Goal: Task Accomplishment & Management: Manage account settings

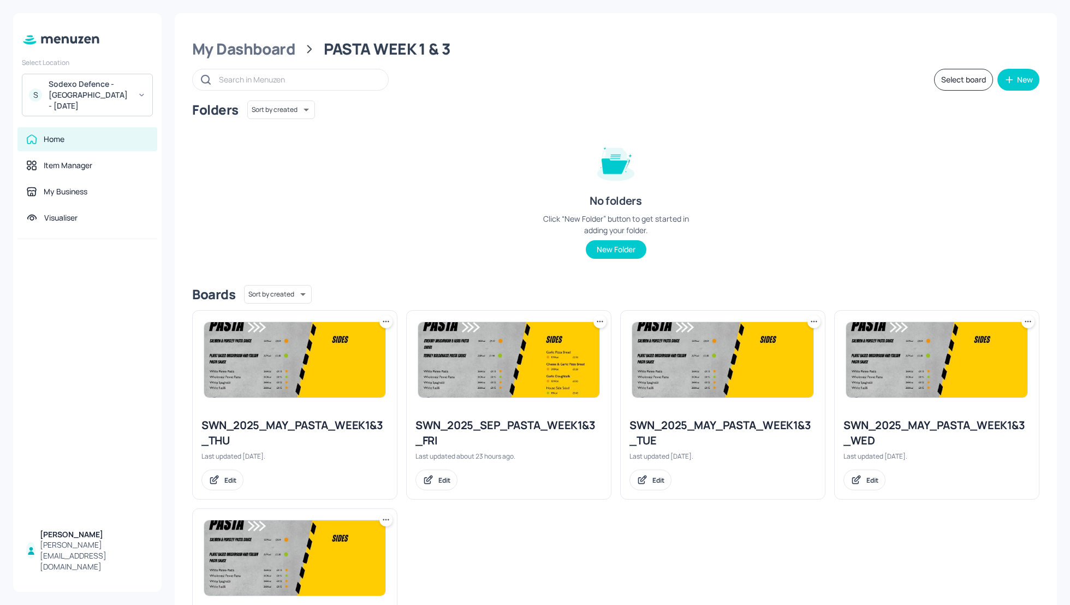
click at [893, 187] on div "Folders Sort by created id ​ No folders Click “New Folder” button to get starte…" at bounding box center [615, 188] width 847 height 176
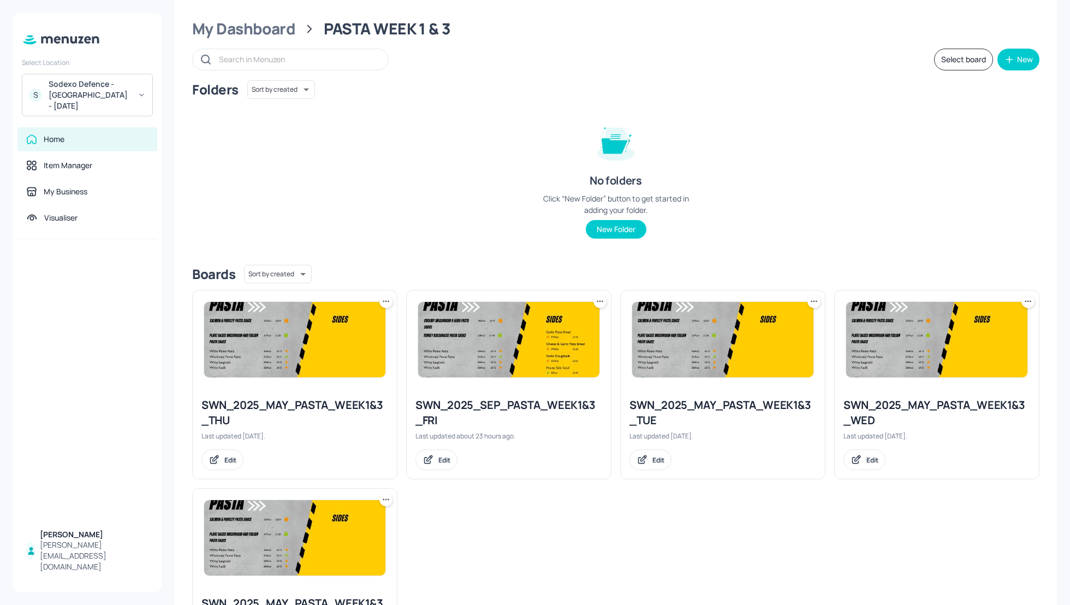
scroll to position [29, 0]
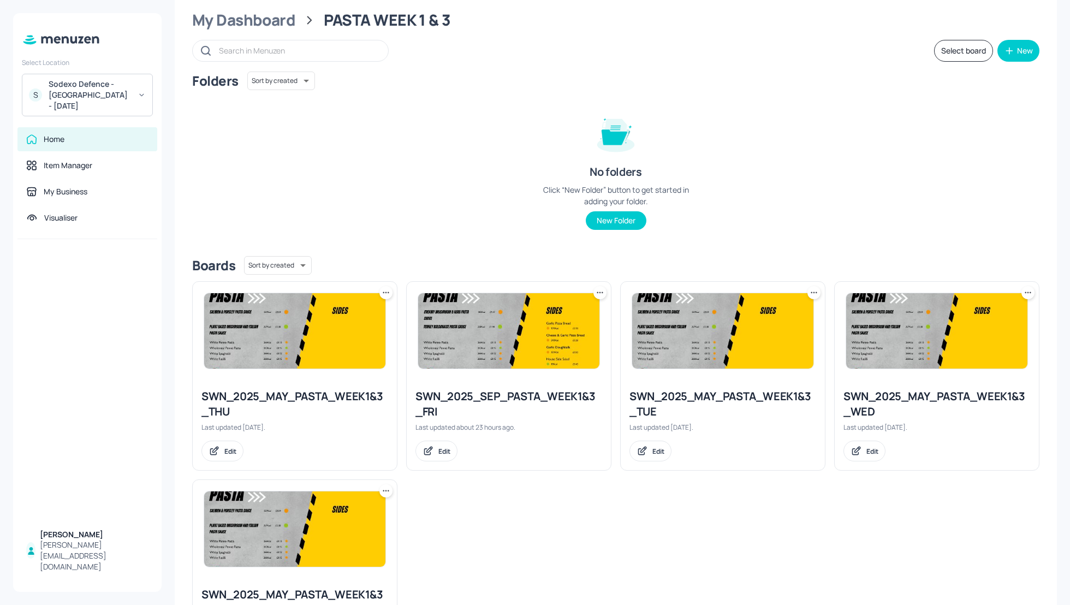
click at [96, 90] on div "Sodexo Defence - [GEOGRAPHIC_DATA] - [DATE]" at bounding box center [90, 95] width 82 height 33
click at [84, 228] on div "Sodexo Defence - [GEOGRAPHIC_DATA] - September - 2025" at bounding box center [97, 232] width 95 height 20
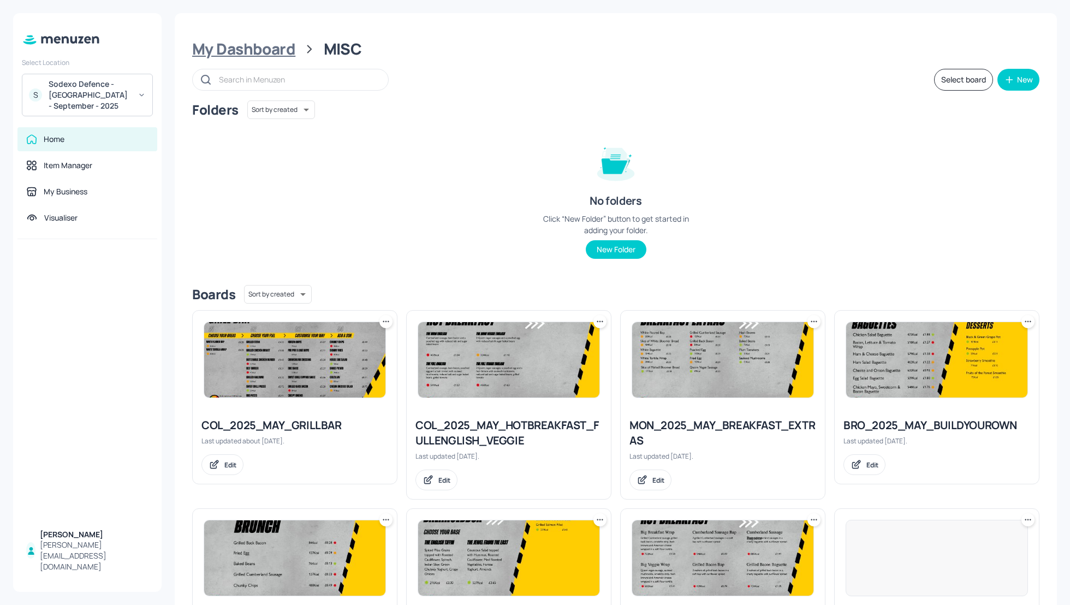
click at [234, 53] on div "My Dashboard" at bounding box center [243, 49] width 103 height 20
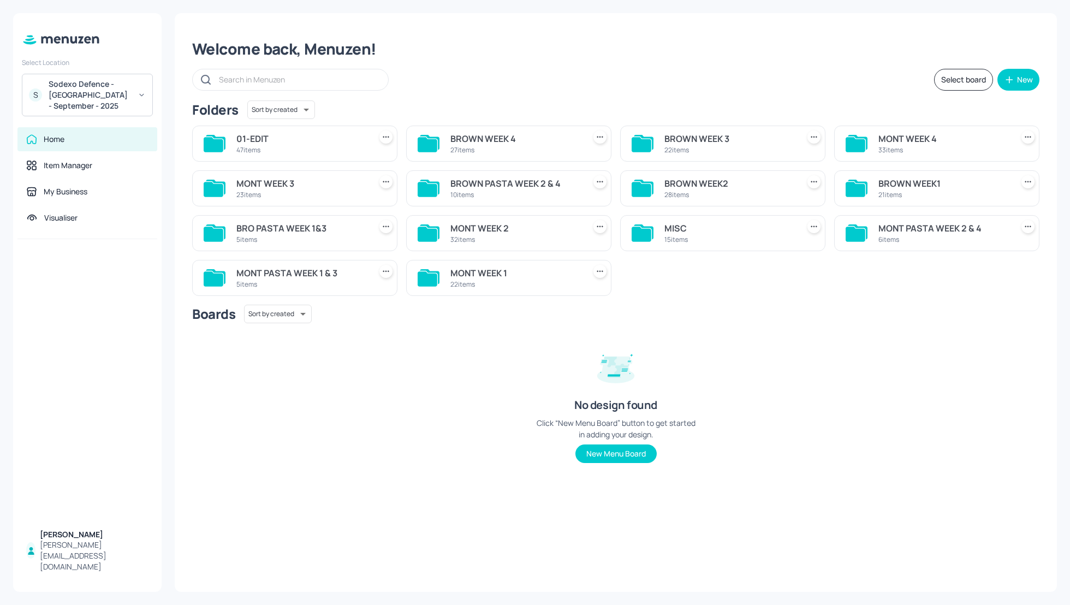
click at [281, 182] on div "MONT WEEK 3" at bounding box center [301, 183] width 130 height 13
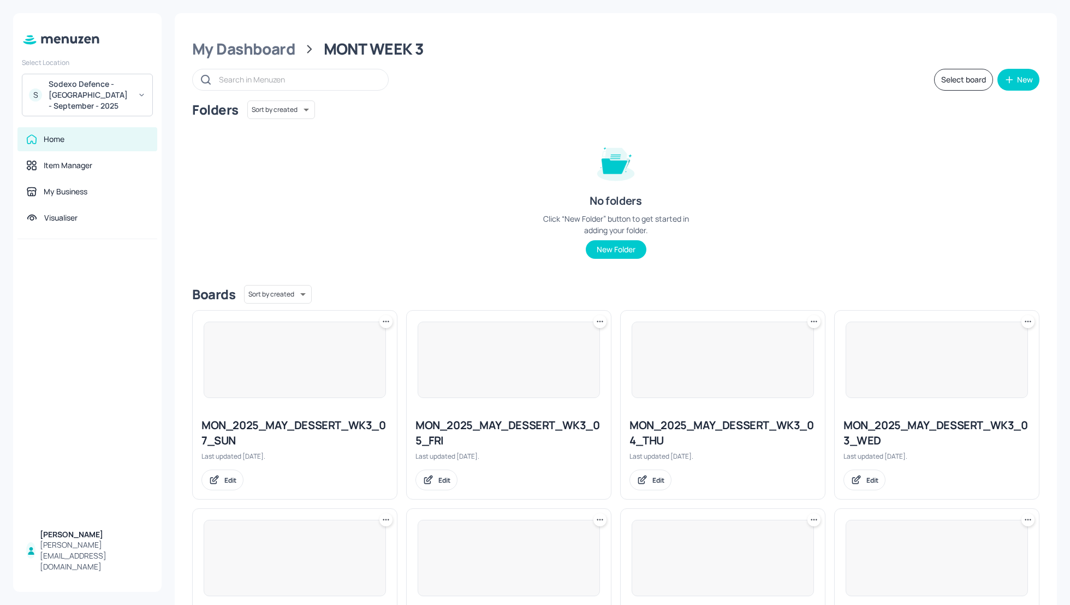
click at [803, 249] on div "Folders Sort by created id ​ No folders Click “New Folder” button to get starte…" at bounding box center [615, 188] width 847 height 176
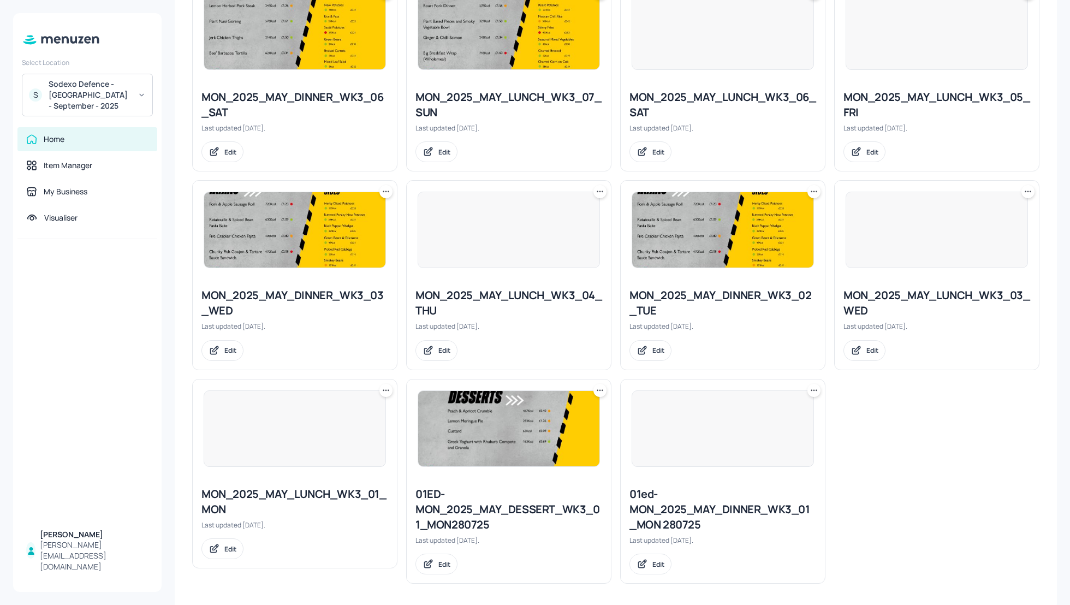
scroll to position [923, 0]
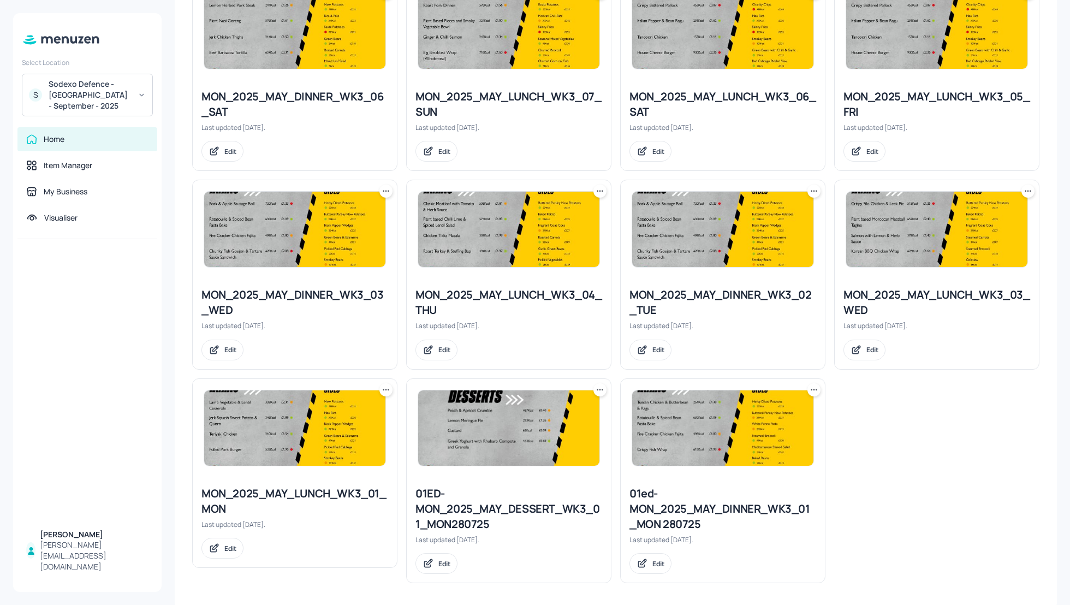
click at [595, 387] on icon at bounding box center [599, 389] width 11 height 11
click at [541, 464] on p "Delete" at bounding box center [539, 464] width 20 height 10
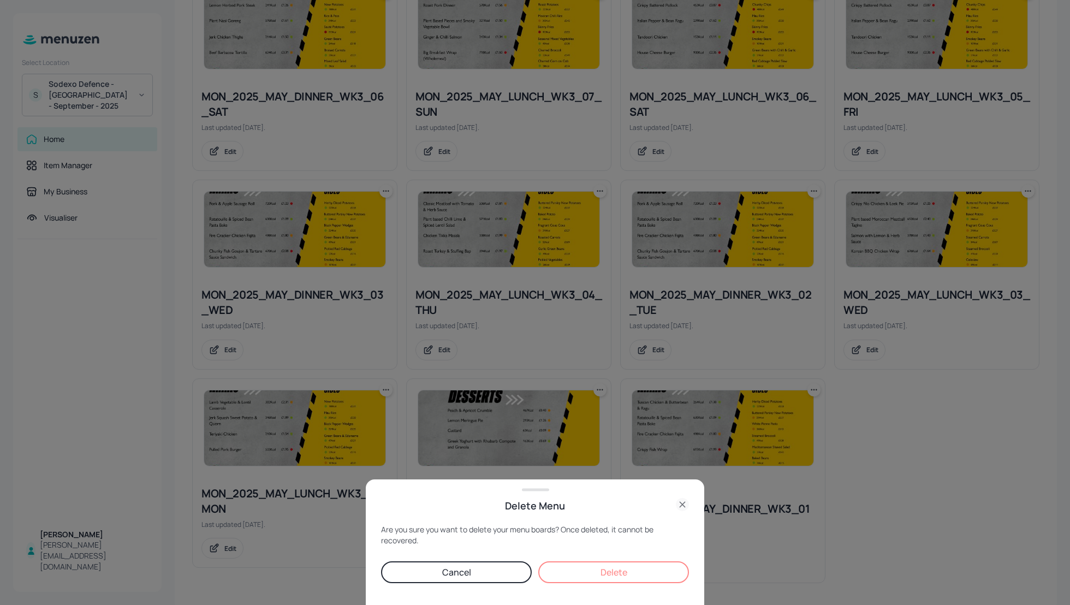
click at [618, 574] on button "Delete" at bounding box center [613, 572] width 151 height 22
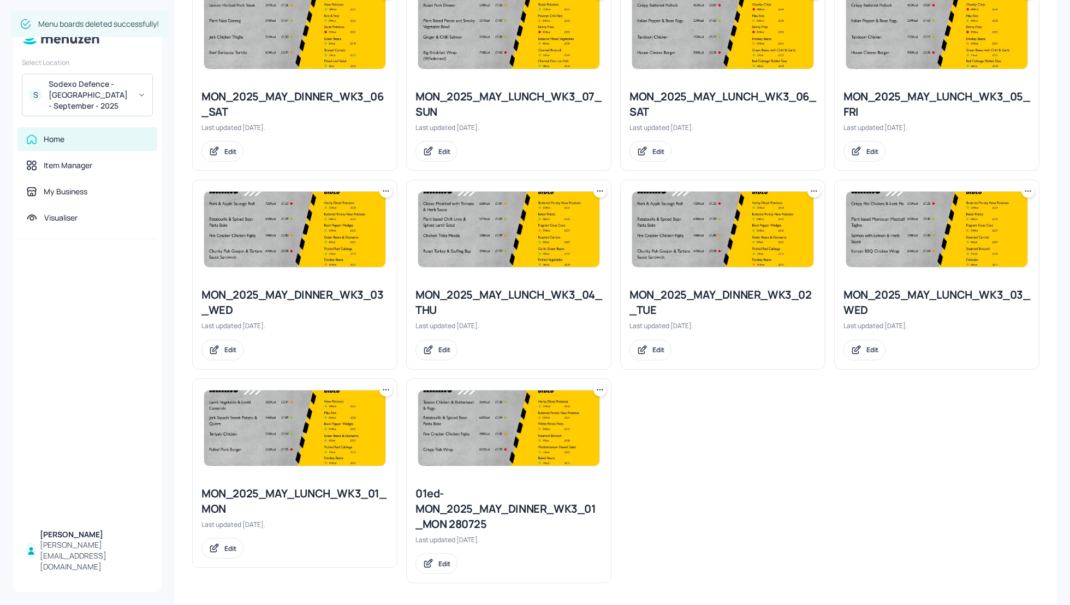
click at [601, 392] on div "01ed-MON_2025_MAY_DINNER_WK3_01_MON 280725 Last updated 23 days ago. Edit" at bounding box center [508, 480] width 205 height 205
click at [600, 388] on icon at bounding box center [599, 389] width 11 height 11
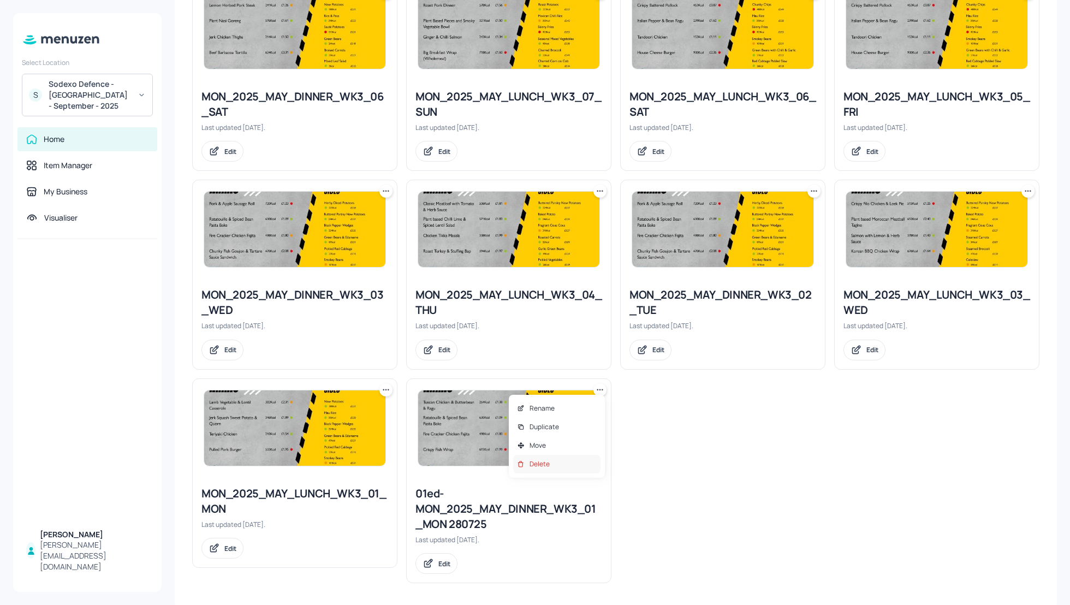
click at [571, 462] on div "Delete" at bounding box center [556, 464] width 87 height 19
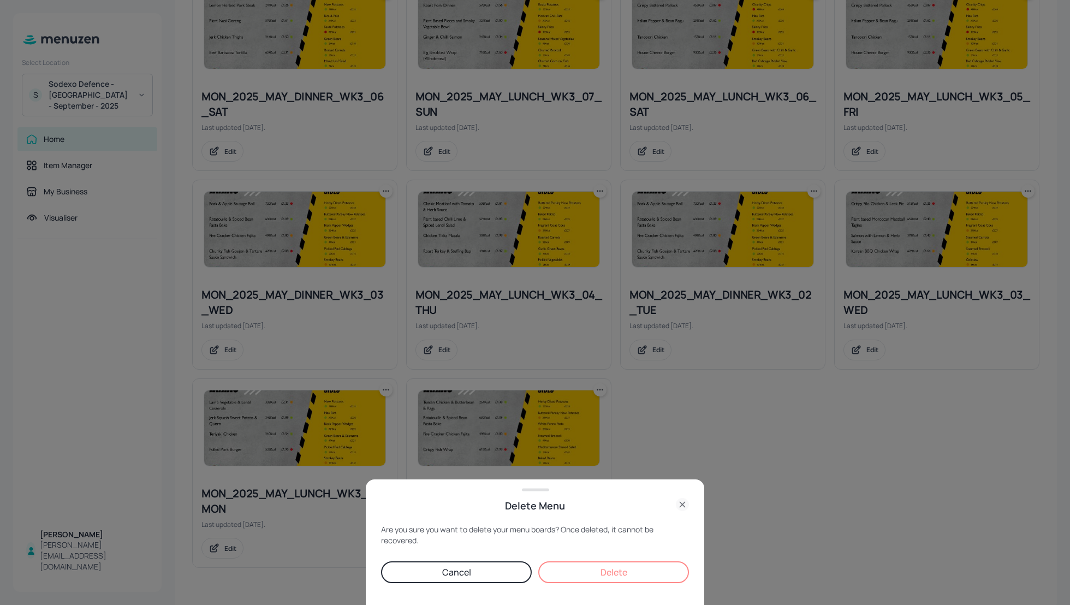
click at [616, 568] on button "Delete" at bounding box center [613, 572] width 151 height 22
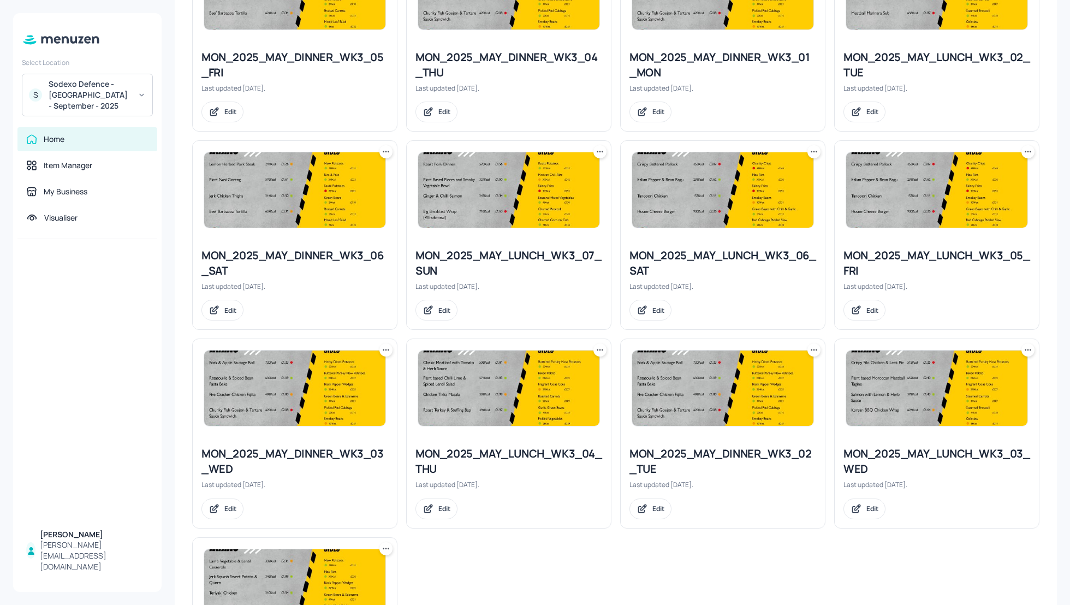
scroll to position [762, 0]
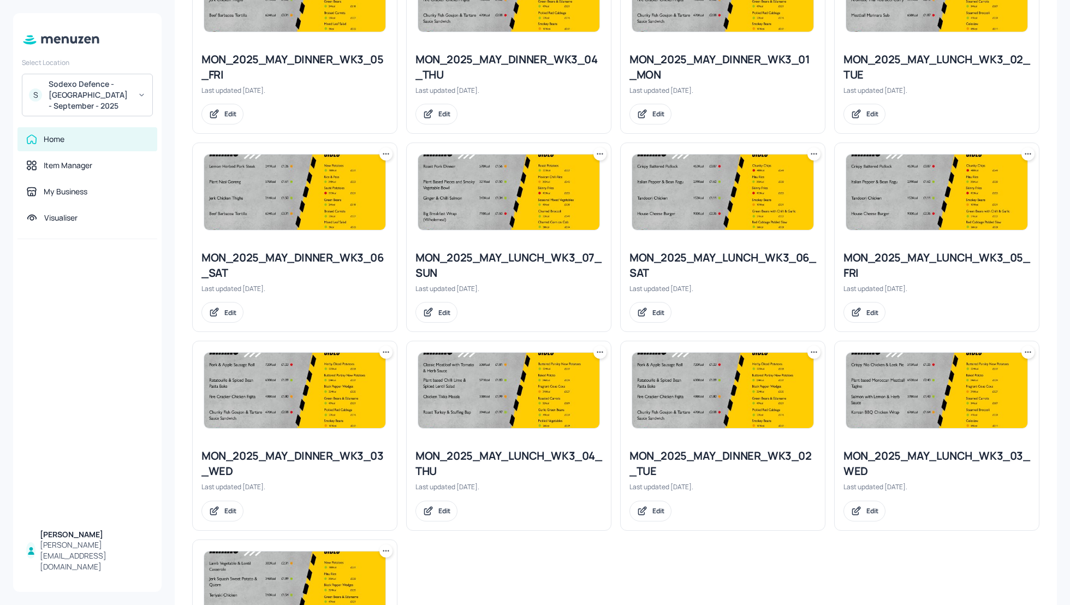
click at [1025, 153] on icon at bounding box center [1027, 153] width 11 height 11
click at [964, 175] on p "Rename" at bounding box center [968, 174] width 25 height 10
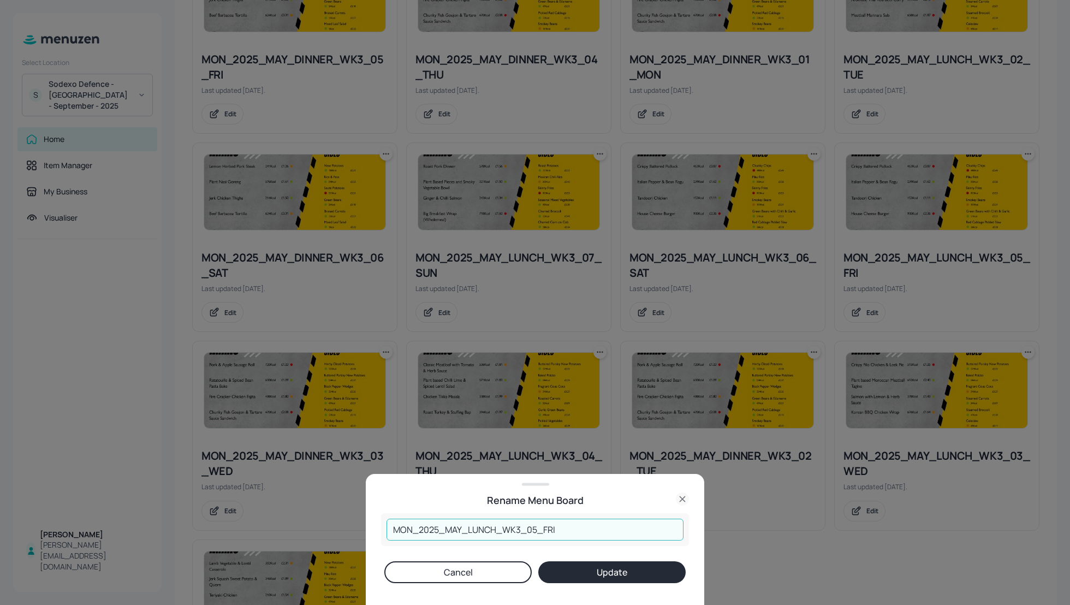
click at [460, 528] on input "MON_2025_MAY_LUNCH_WK3_05_FRI" at bounding box center [534, 529] width 297 height 22
type input "MON_2025_SEP_LUNCH_WK3_05_FRI"
click at [622, 576] on button "Update" at bounding box center [611, 572] width 147 height 22
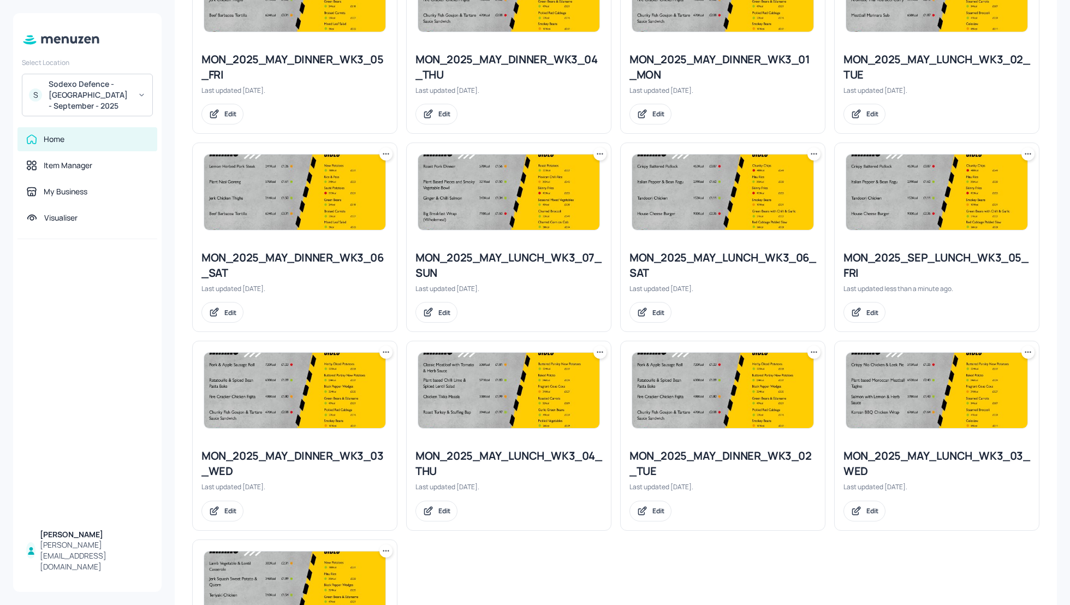
click at [888, 265] on div "MON_2025_SEP_LUNCH_WK3_05_FRI" at bounding box center [936, 265] width 187 height 31
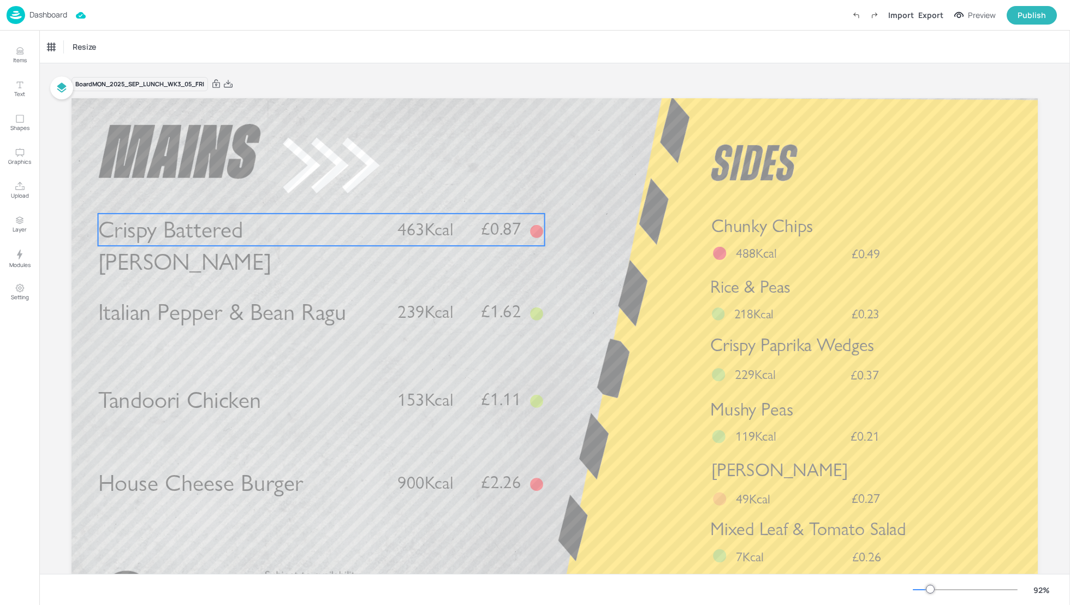
click at [368, 231] on p "Crispy Battered Pollock" at bounding box center [241, 245] width 286 height 65
click at [318, 198] on icon at bounding box center [321, 195] width 7 height 8
click at [314, 195] on icon "Edit Item" at bounding box center [313, 194] width 9 height 9
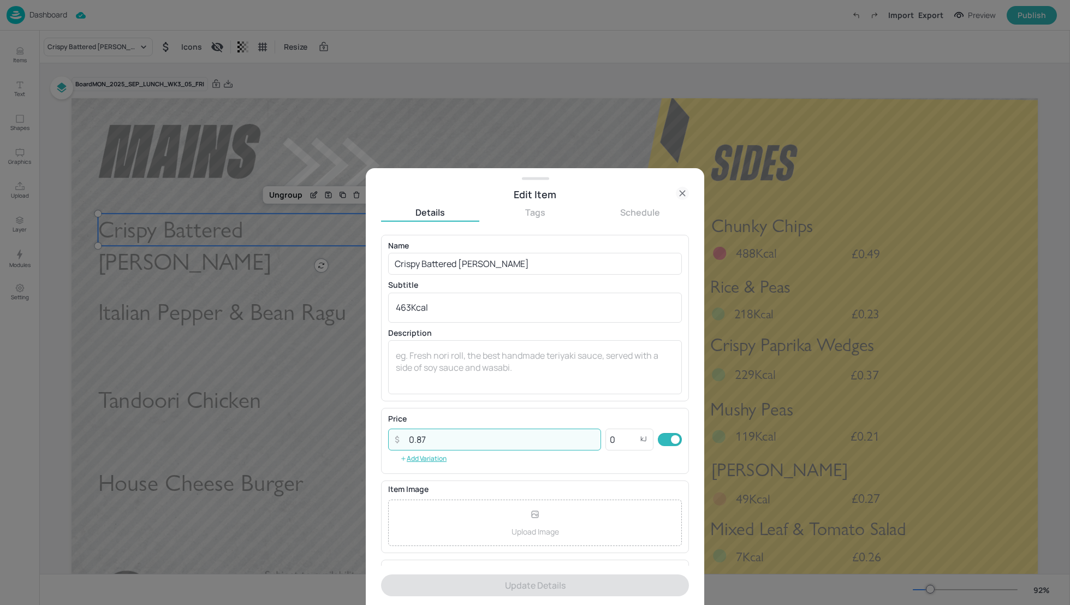
click at [429, 440] on input "0.87" at bounding box center [501, 439] width 199 height 22
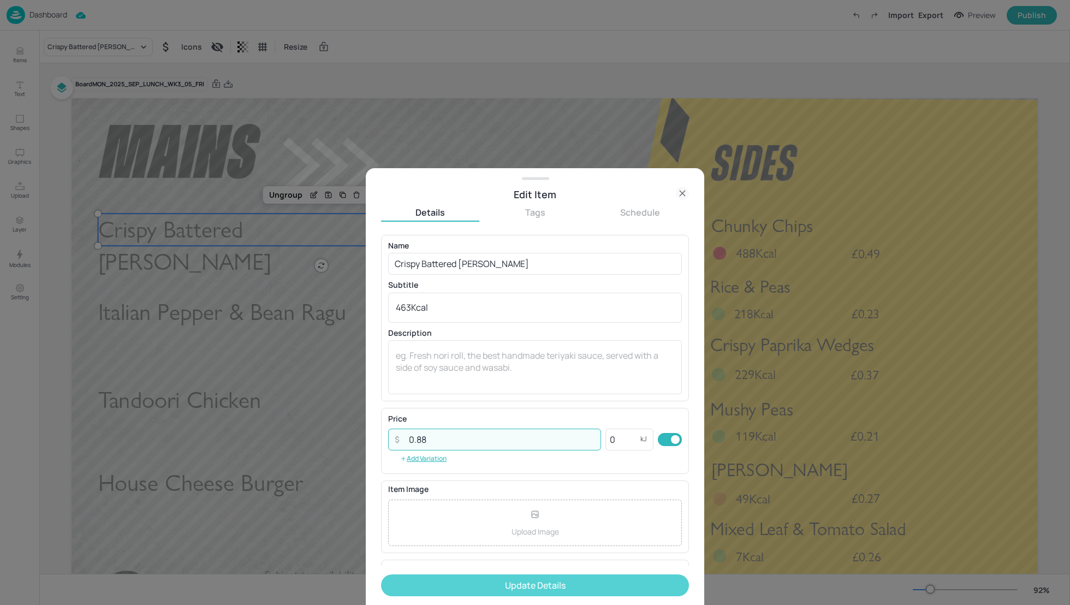
type input "0.88"
click at [568, 587] on button "Update Details" at bounding box center [535, 585] width 308 height 22
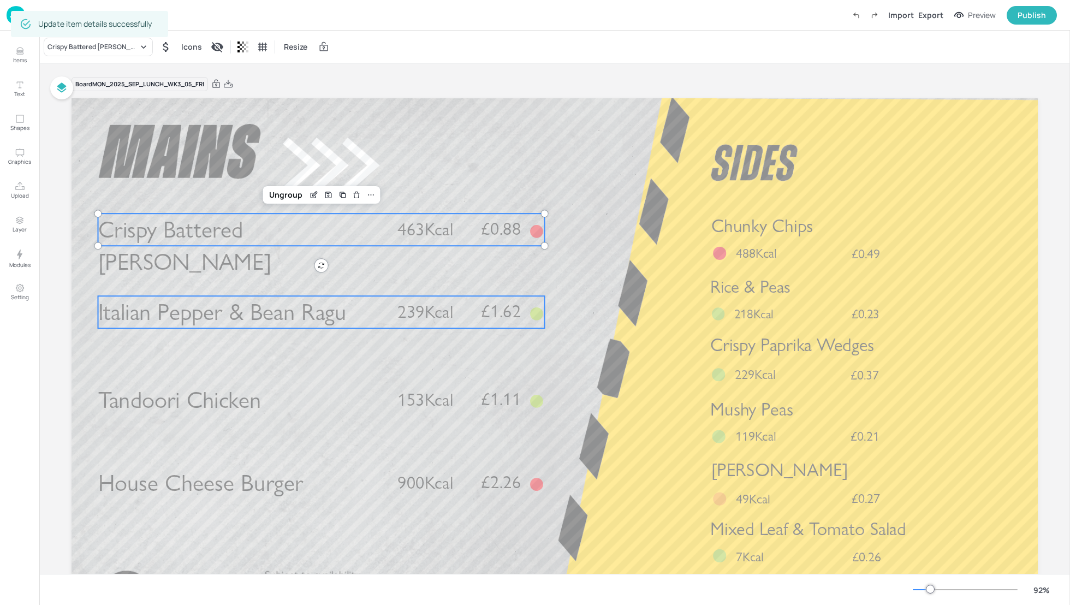
click at [389, 303] on div "Italian Pepper & Bean Ragu £1.62 239Kcal" at bounding box center [321, 312] width 446 height 32
click at [318, 281] on icon at bounding box center [321, 277] width 9 height 9
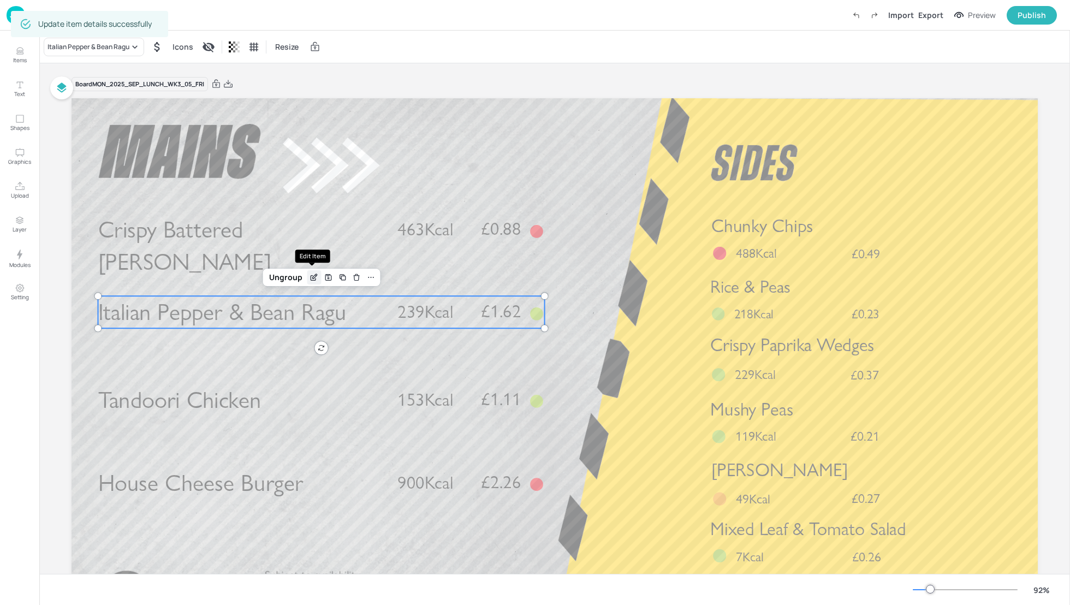
click at [311, 276] on icon "Edit Item" at bounding box center [313, 278] width 5 height 5
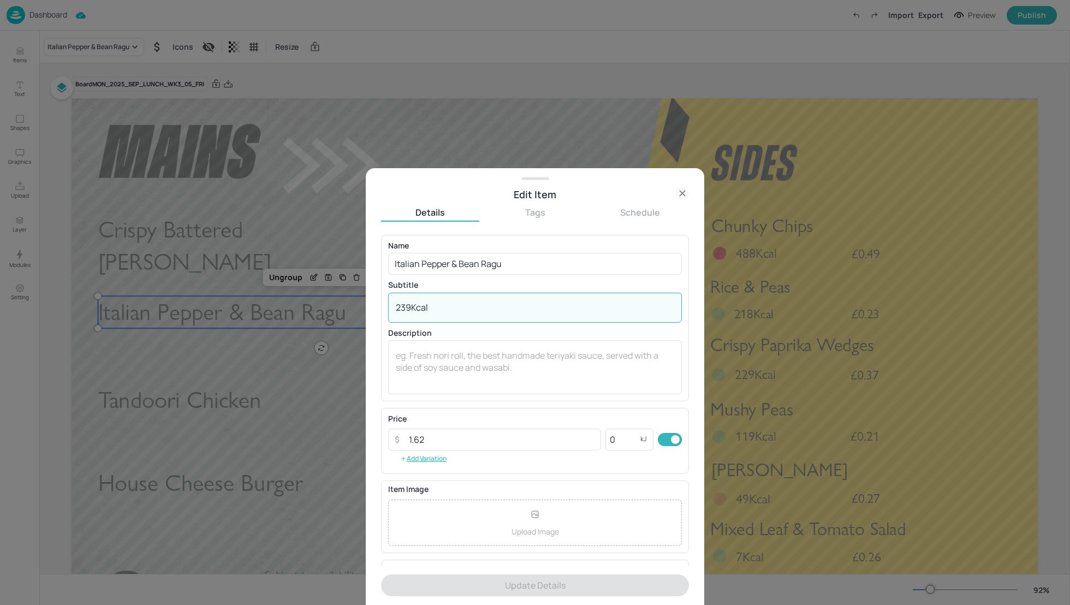
click at [410, 306] on textarea "239Kcal" at bounding box center [535, 307] width 278 height 12
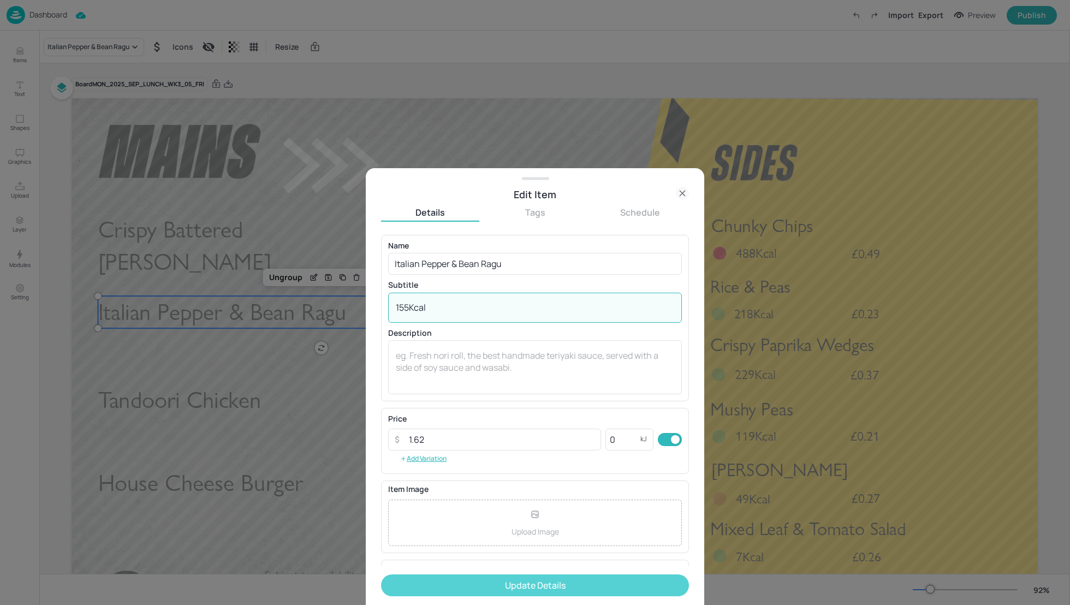
type textarea "155Kcal"
click at [534, 585] on button "Update Details" at bounding box center [535, 585] width 308 height 22
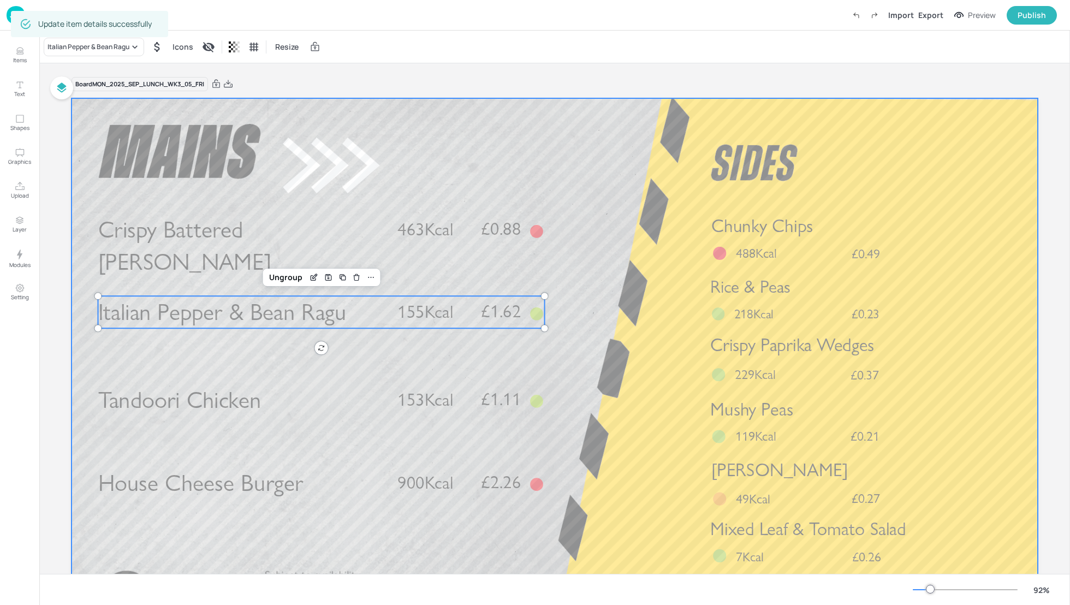
click at [593, 325] on div at bounding box center [554, 370] width 966 height 544
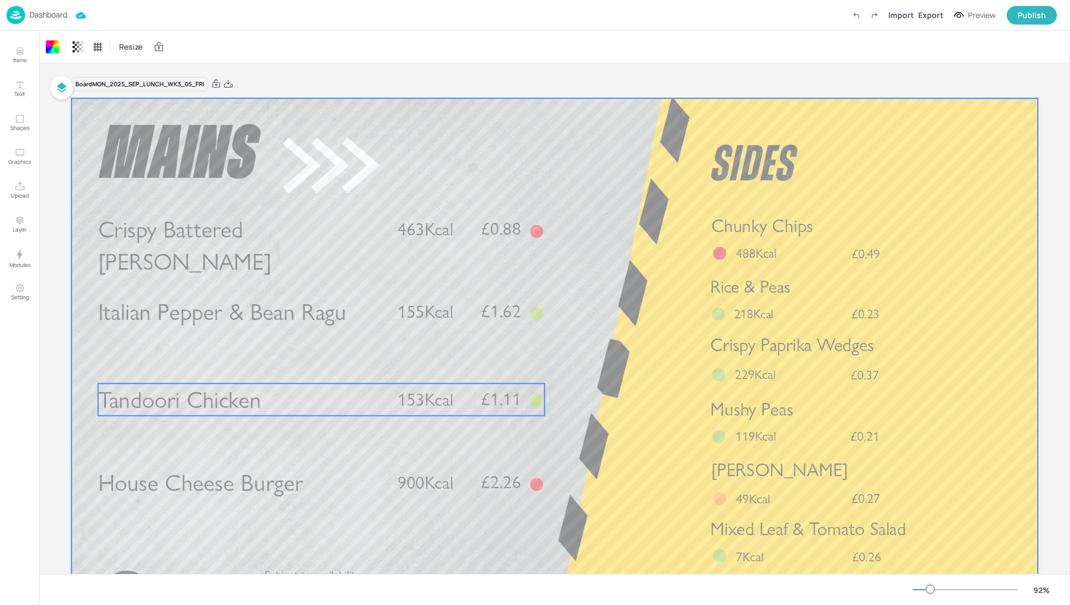
click at [374, 397] on p "Tandoori Chicken" at bounding box center [241, 399] width 286 height 32
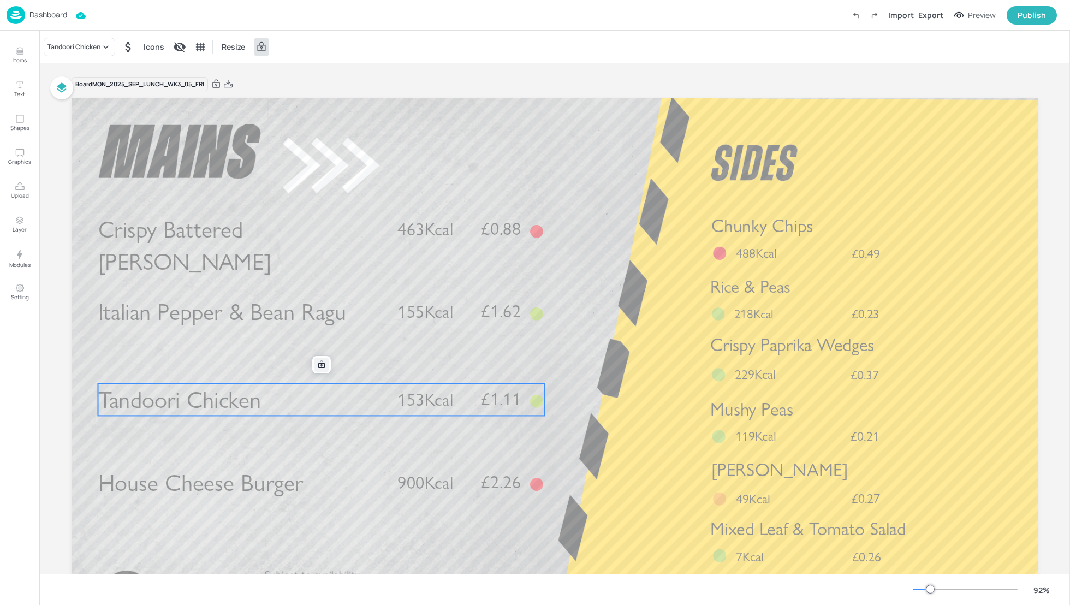
click at [321, 368] on icon at bounding box center [321, 364] width 9 height 9
click at [313, 363] on icon "Edit Item" at bounding box center [315, 363] width 4 height 4
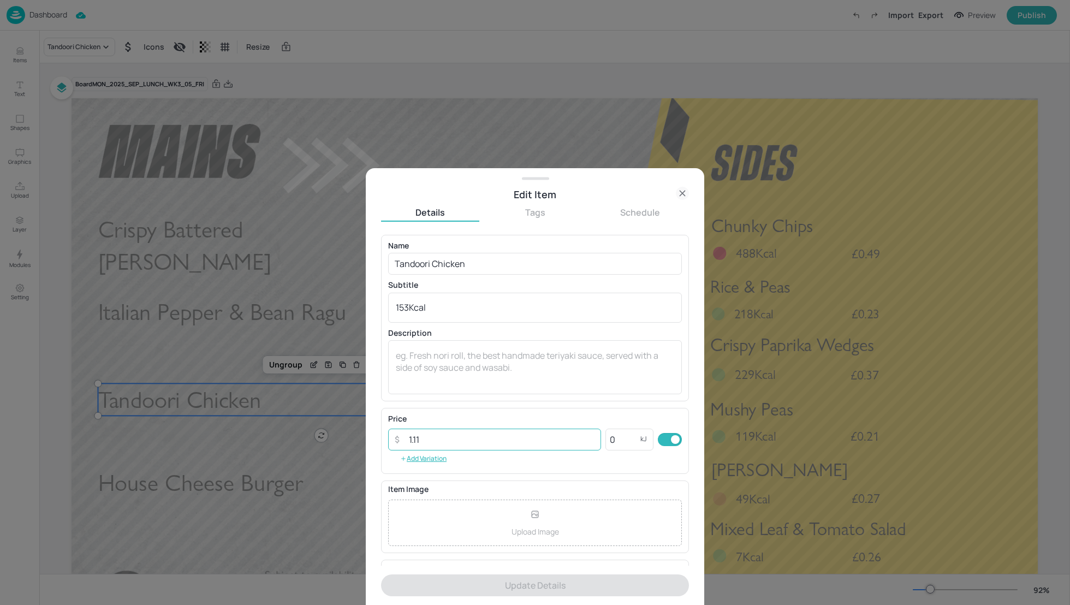
click at [425, 443] on input "1.11" at bounding box center [501, 439] width 199 height 22
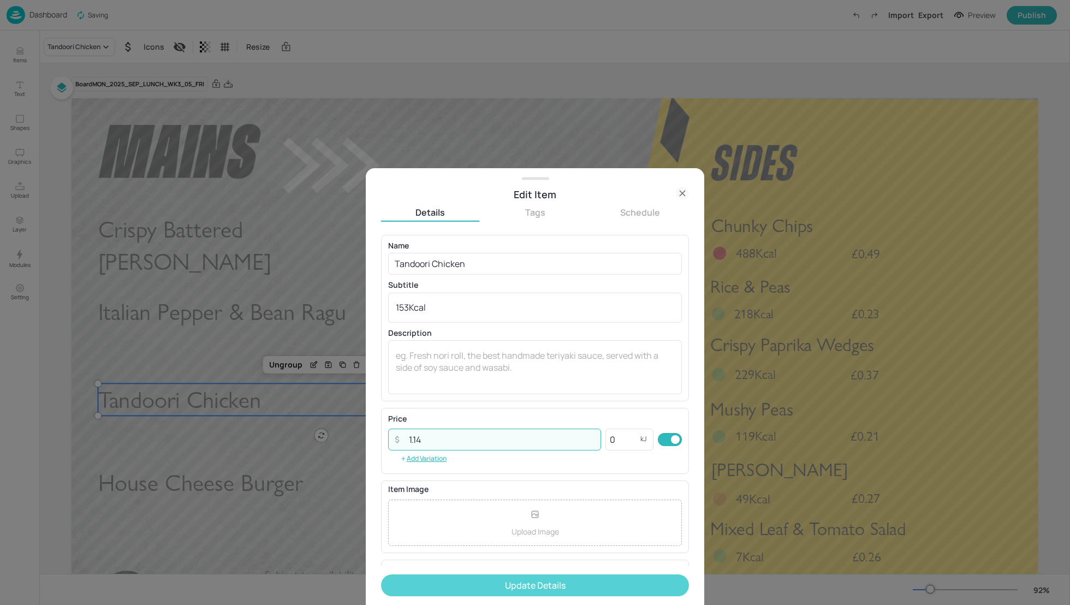
type input "1.14"
click at [506, 583] on button "Update Details" at bounding box center [535, 585] width 308 height 22
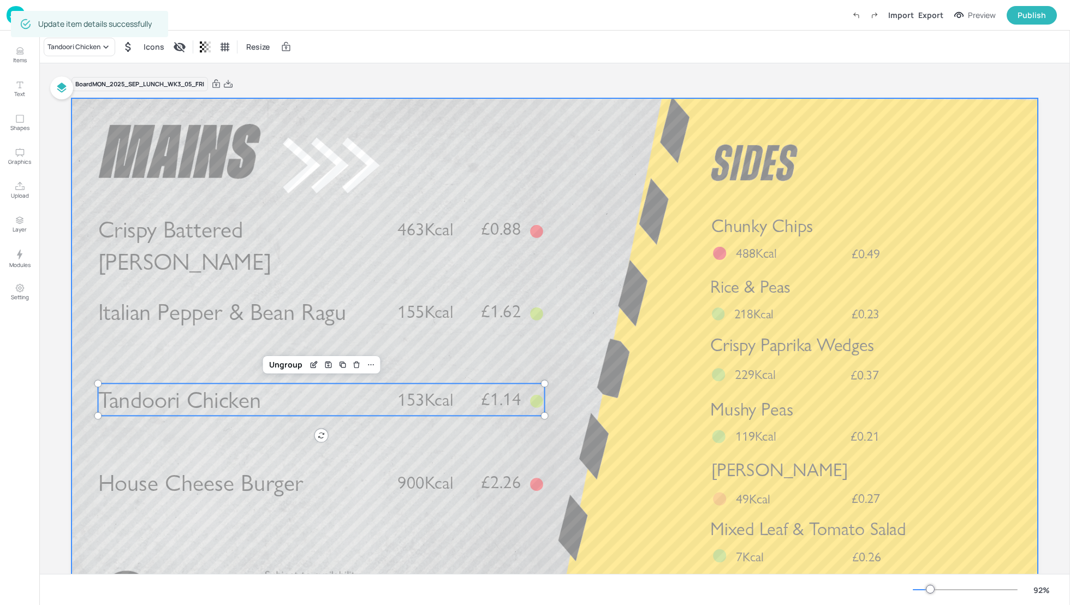
click at [614, 411] on div at bounding box center [554, 370] width 966 height 544
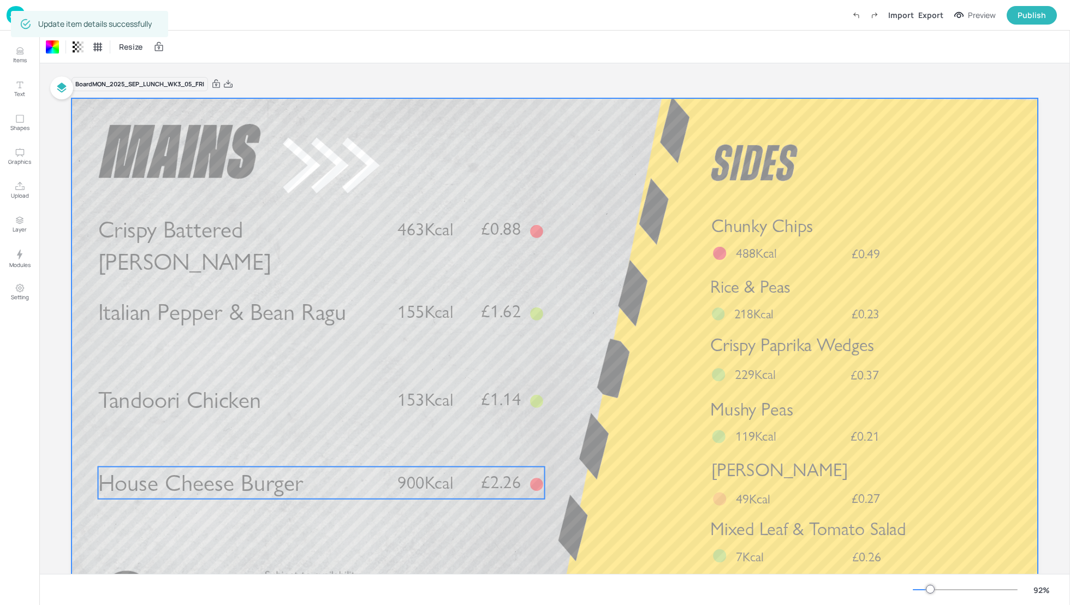
click at [385, 478] on div "House Cheese Burger £2.26 900Kcal" at bounding box center [321, 483] width 446 height 32
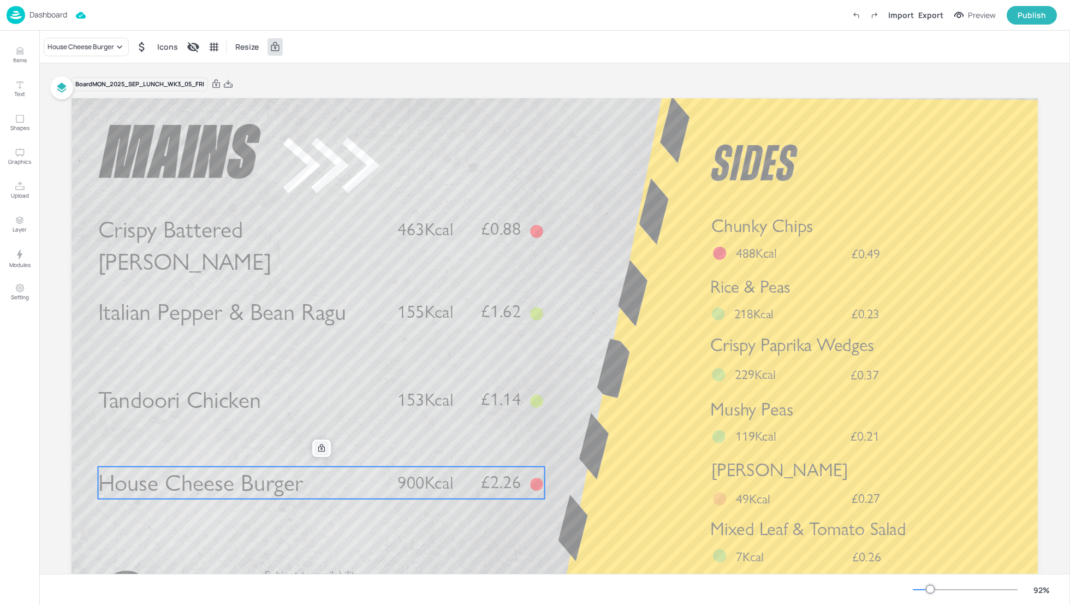
click at [320, 451] on icon at bounding box center [321, 448] width 7 height 8
click at [313, 449] on icon "Edit Item" at bounding box center [315, 447] width 4 height 4
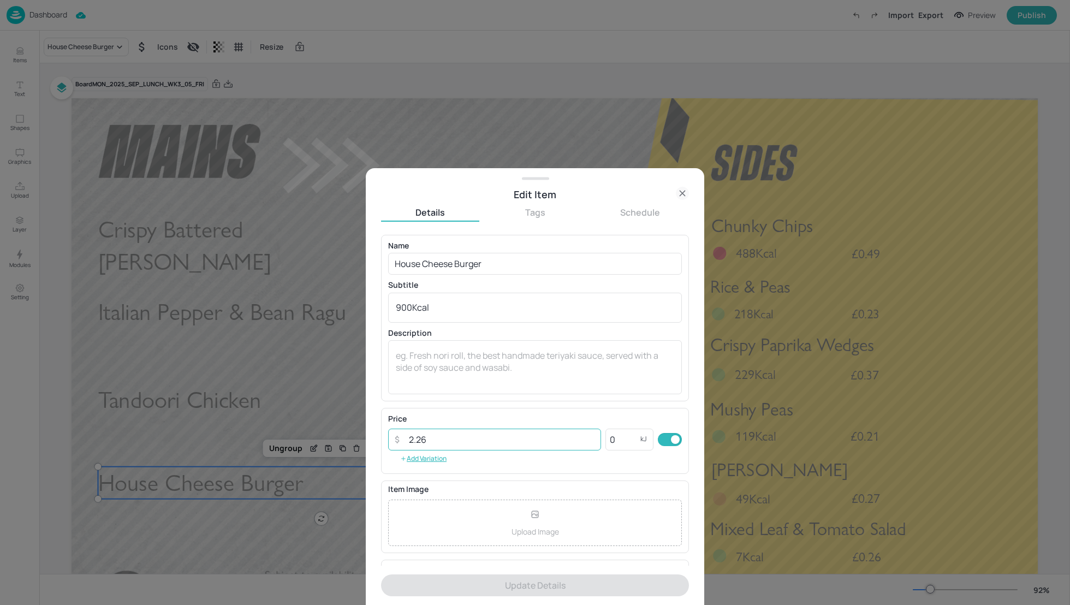
click at [438, 439] on input "2.26" at bounding box center [501, 439] width 199 height 22
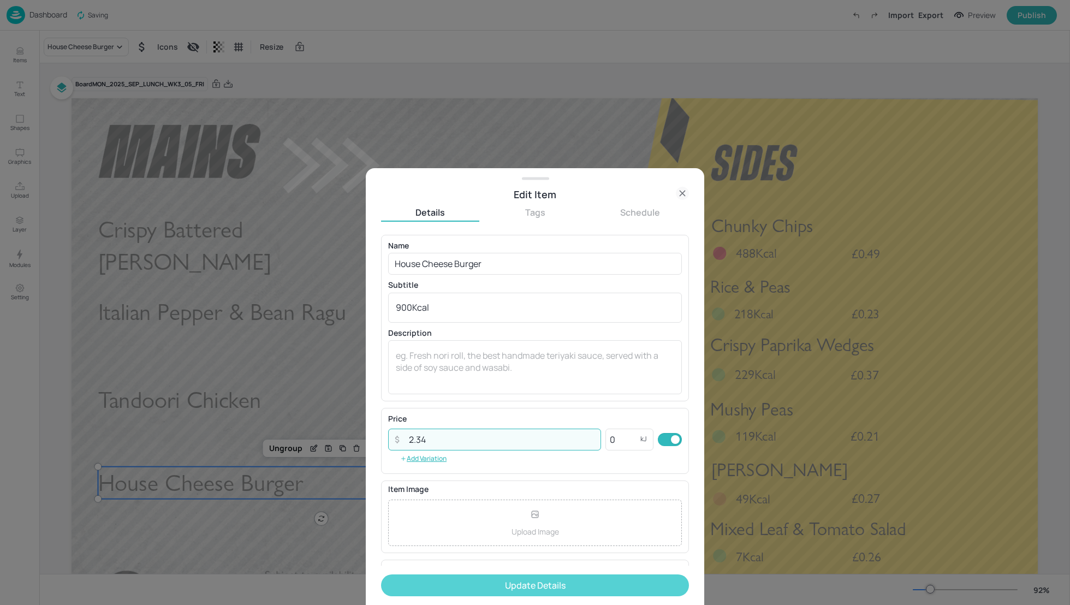
type input "2.34"
click at [544, 582] on button "Update Details" at bounding box center [535, 585] width 308 height 22
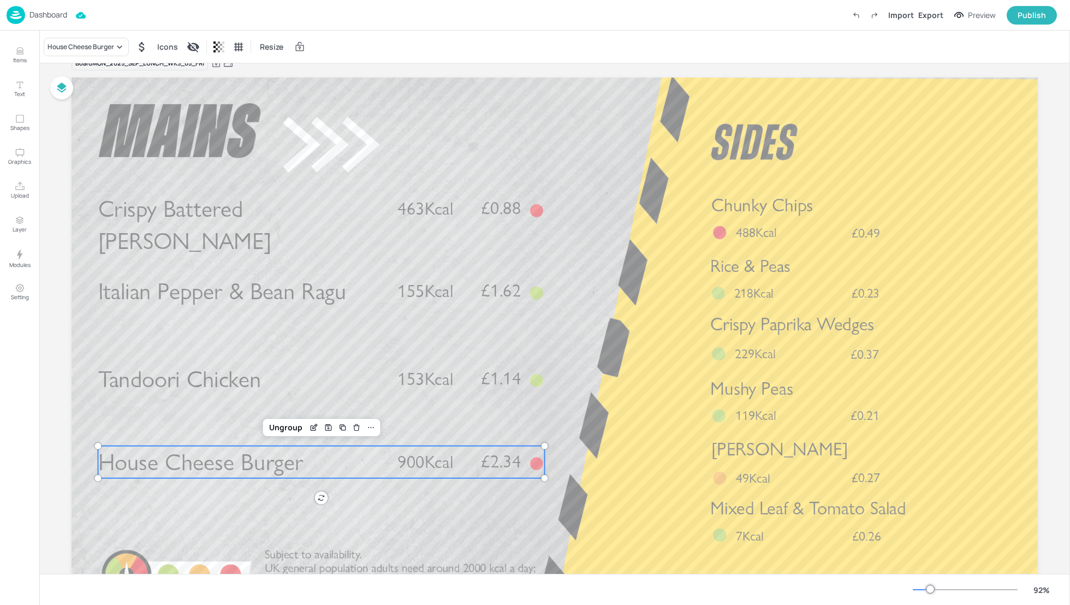
scroll to position [20, 0]
click at [823, 340] on div "Crispy Paprika Wedges £0.37 229Kcal" at bounding box center [833, 337] width 247 height 51
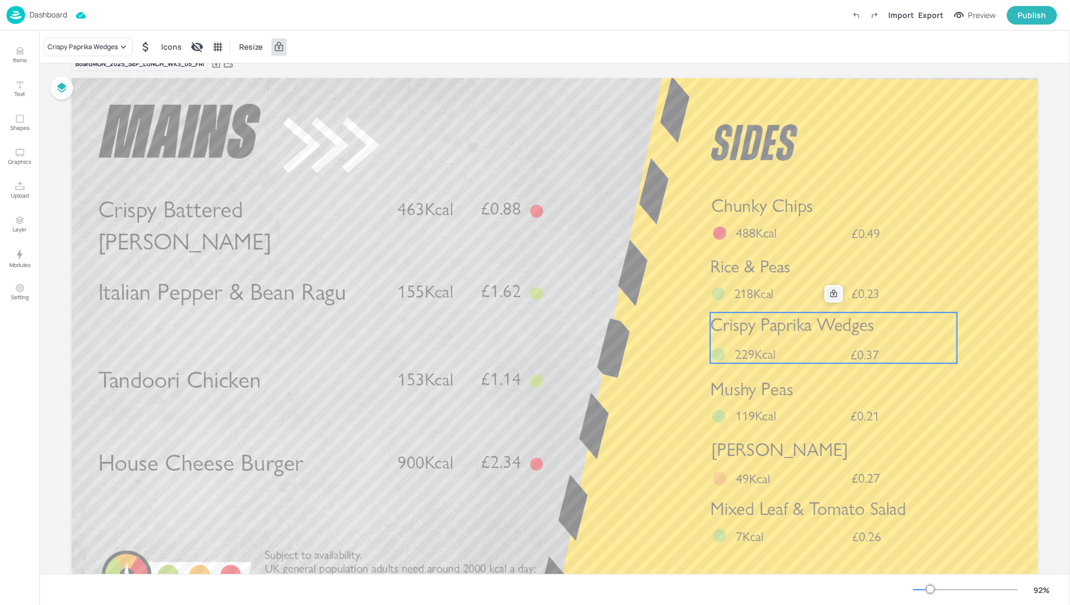
click at [829, 297] on icon at bounding box center [833, 293] width 9 height 9
click at [825, 294] on icon "Edit Item" at bounding box center [827, 292] width 4 height 4
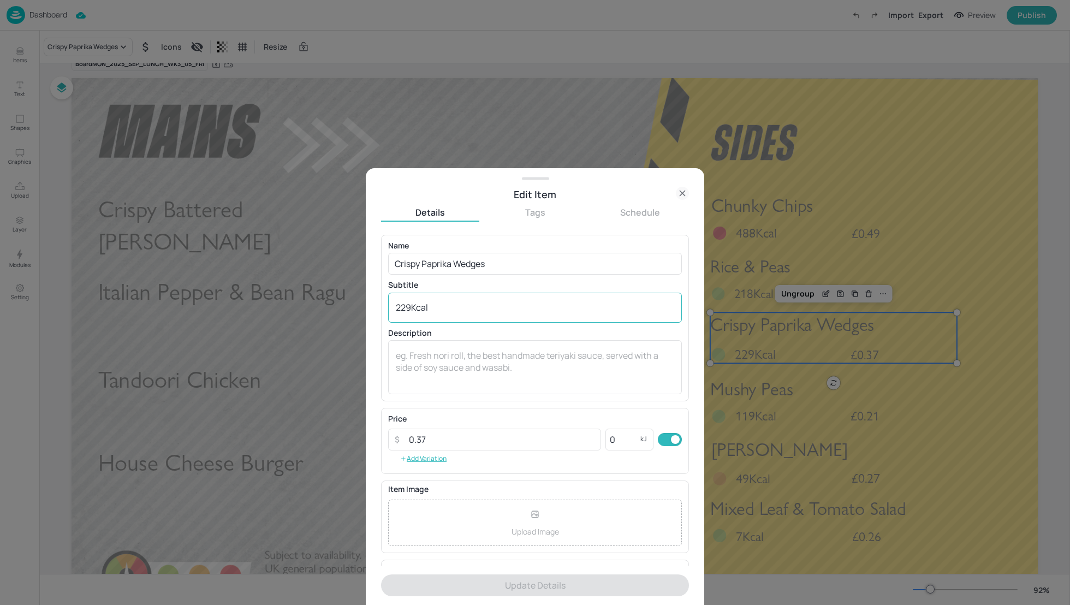
click at [409, 308] on textarea "229Kcal" at bounding box center [535, 307] width 278 height 12
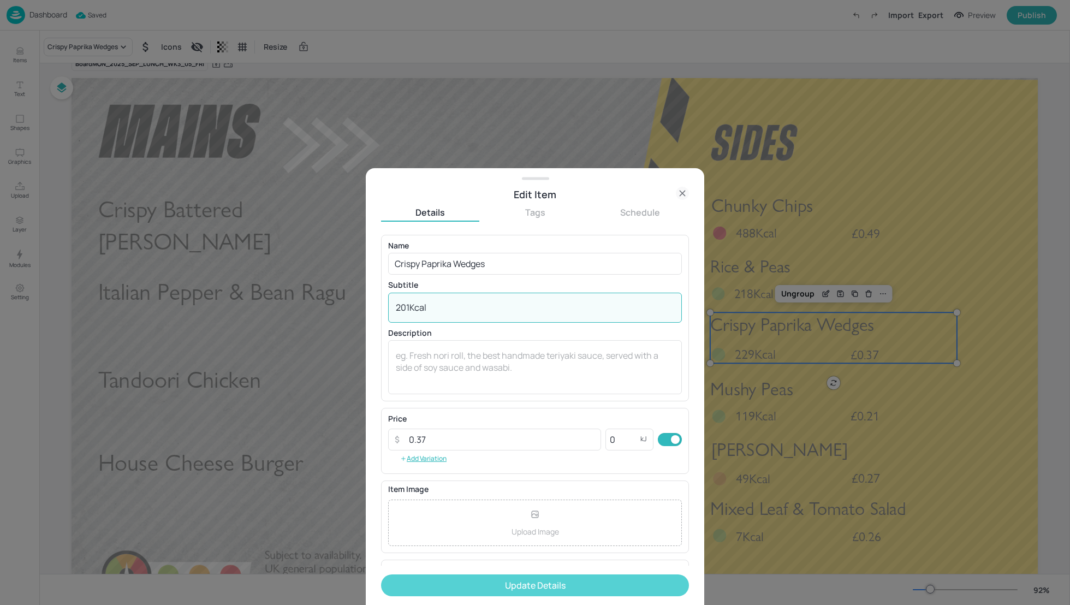
type textarea "201Kcal"
click at [530, 585] on button "Update Details" at bounding box center [535, 585] width 308 height 22
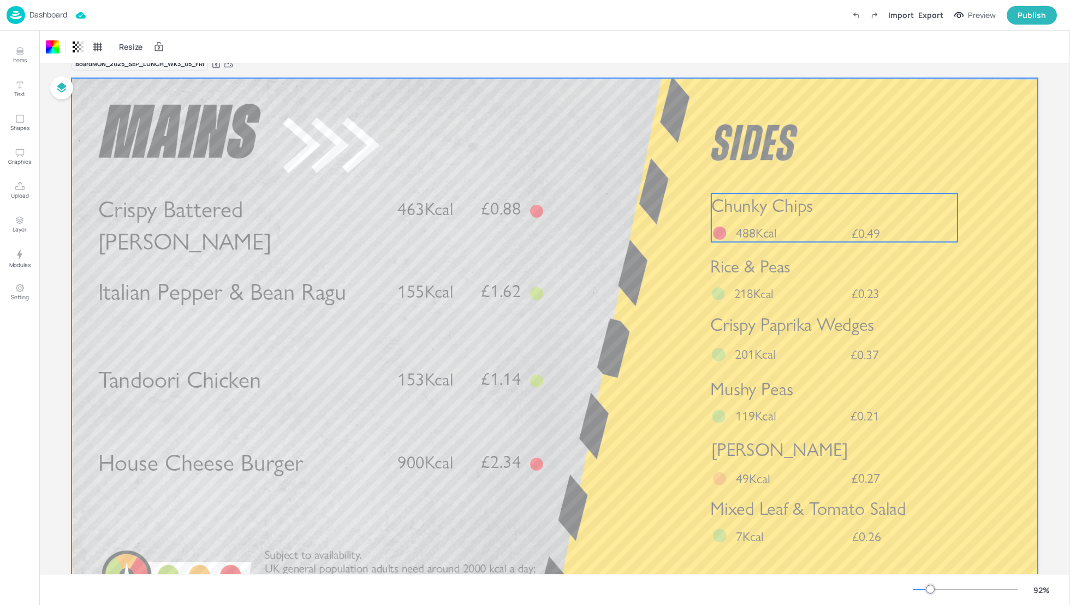
click at [830, 232] on div "Chunky Chips £0.49 488Kcal" at bounding box center [834, 217] width 246 height 49
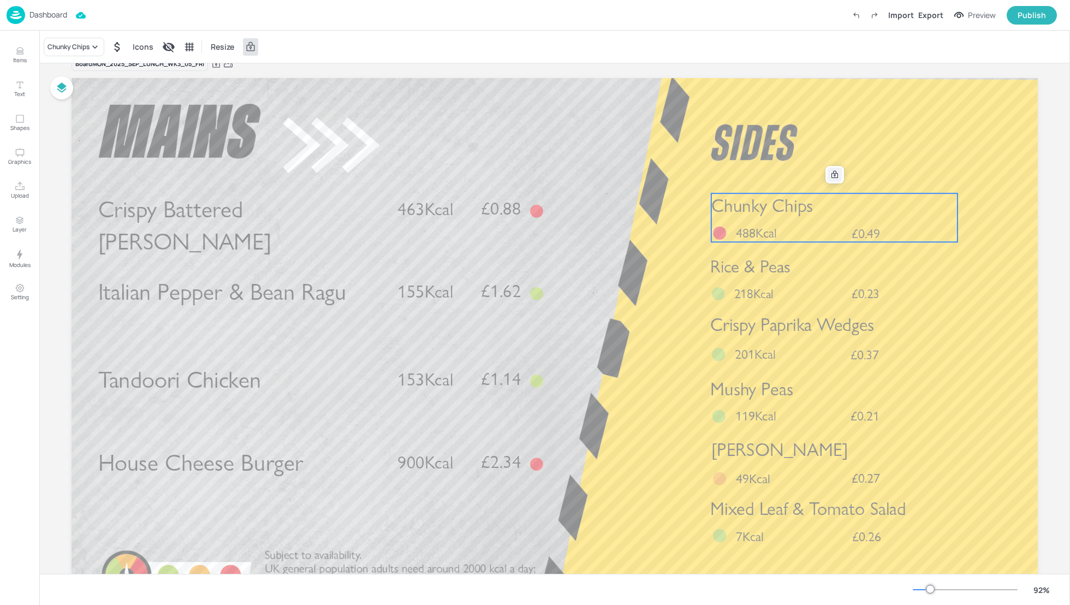
click at [833, 176] on icon at bounding box center [834, 174] width 9 height 9
click at [824, 176] on icon "Edit Item" at bounding box center [826, 174] width 9 height 9
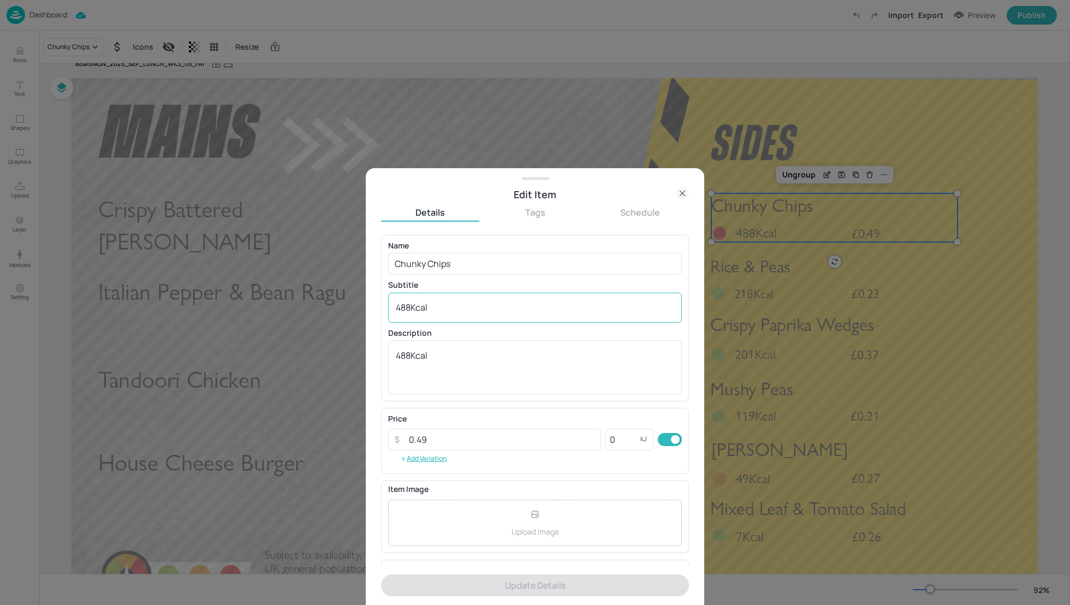
click at [410, 306] on textarea "488Kcal" at bounding box center [535, 307] width 278 height 12
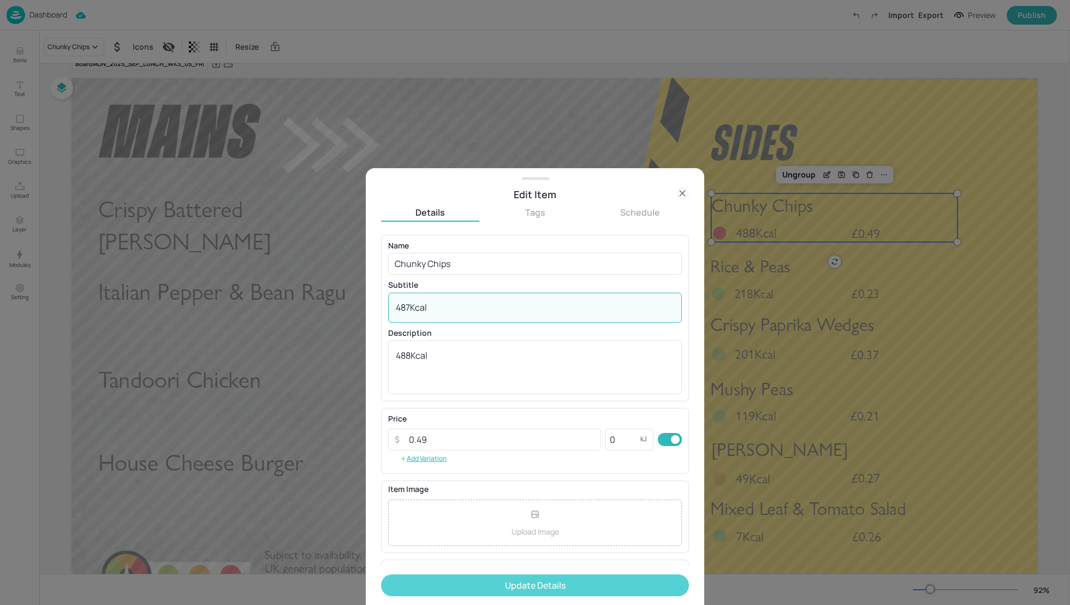
type textarea "487Kcal"
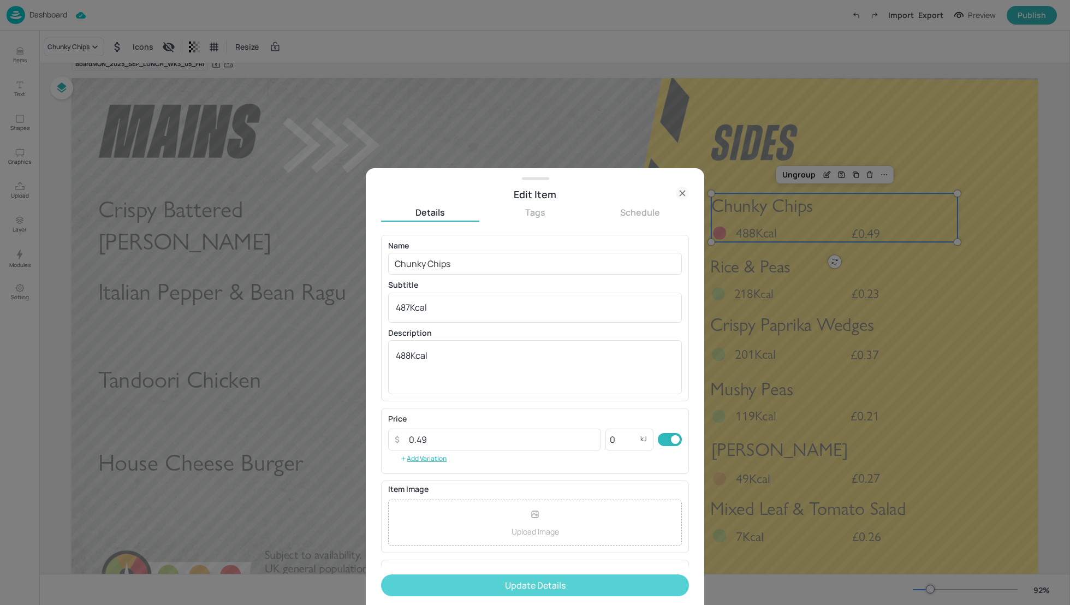
click at [558, 586] on button "Update Details" at bounding box center [535, 585] width 308 height 22
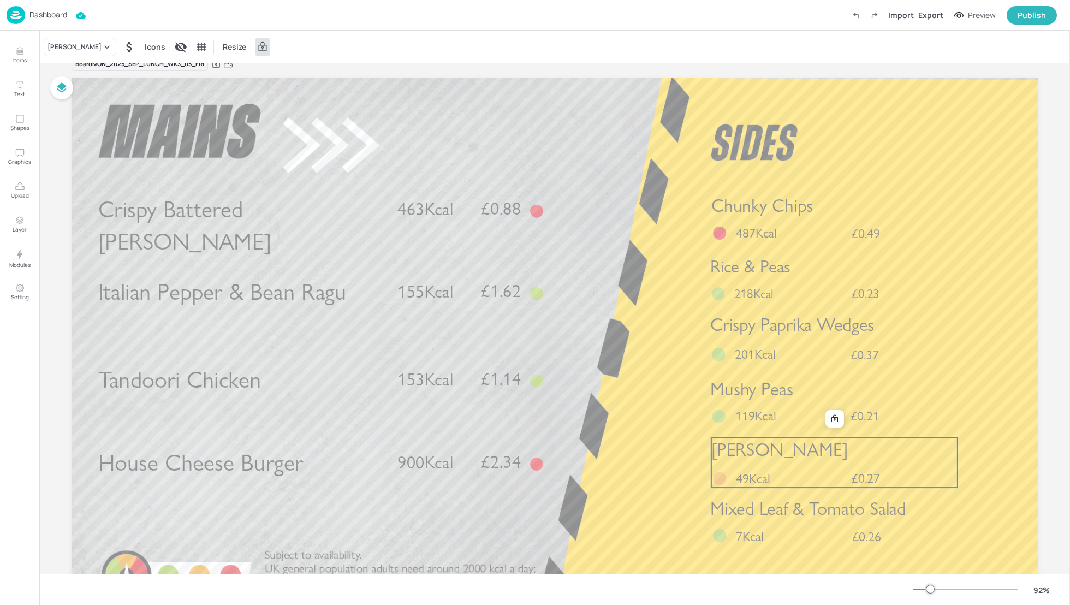
click at [843, 464] on div "Piri Piri Slaw £0.27 49Kcal" at bounding box center [834, 462] width 246 height 50
click at [837, 420] on icon at bounding box center [834, 418] width 9 height 9
click at [825, 418] on icon "Edit Item" at bounding box center [826, 418] width 9 height 9
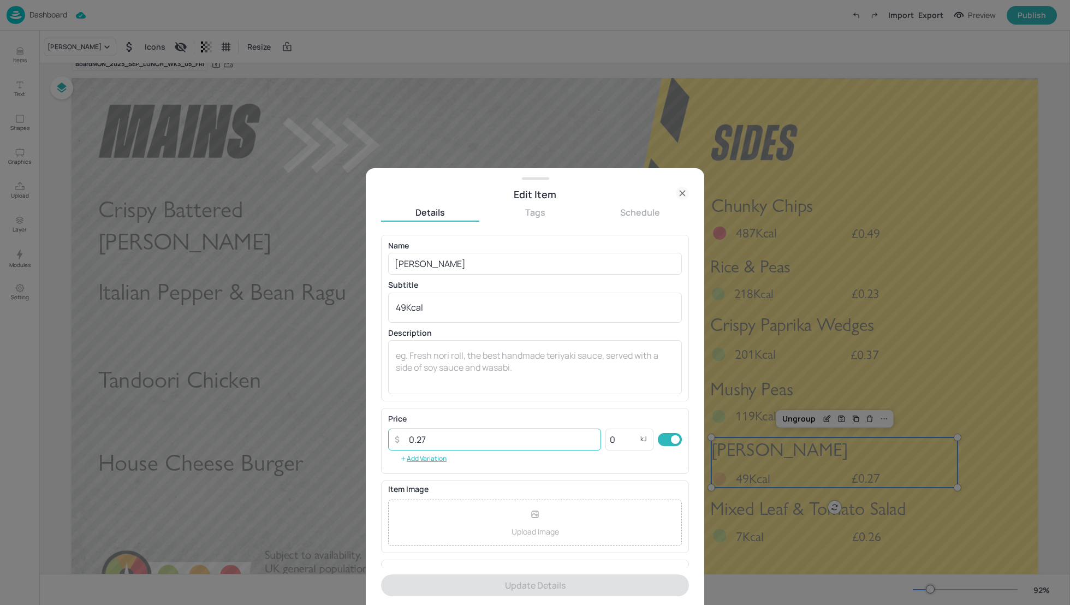
click at [462, 436] on input "0.27" at bounding box center [501, 439] width 199 height 22
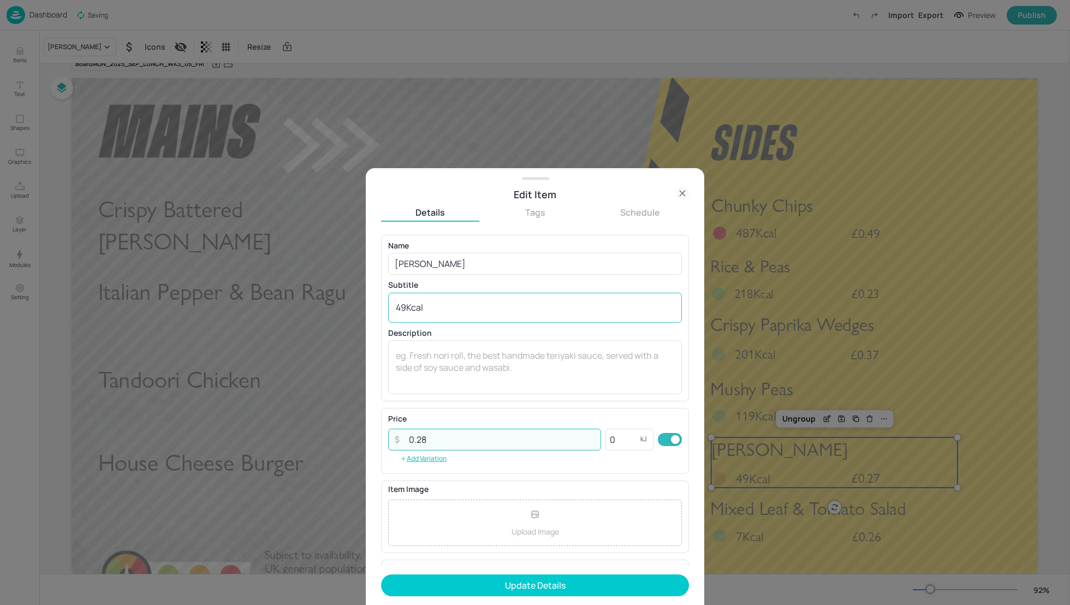
type input "0.28"
click at [403, 305] on textarea "49Kcal" at bounding box center [535, 307] width 278 height 12
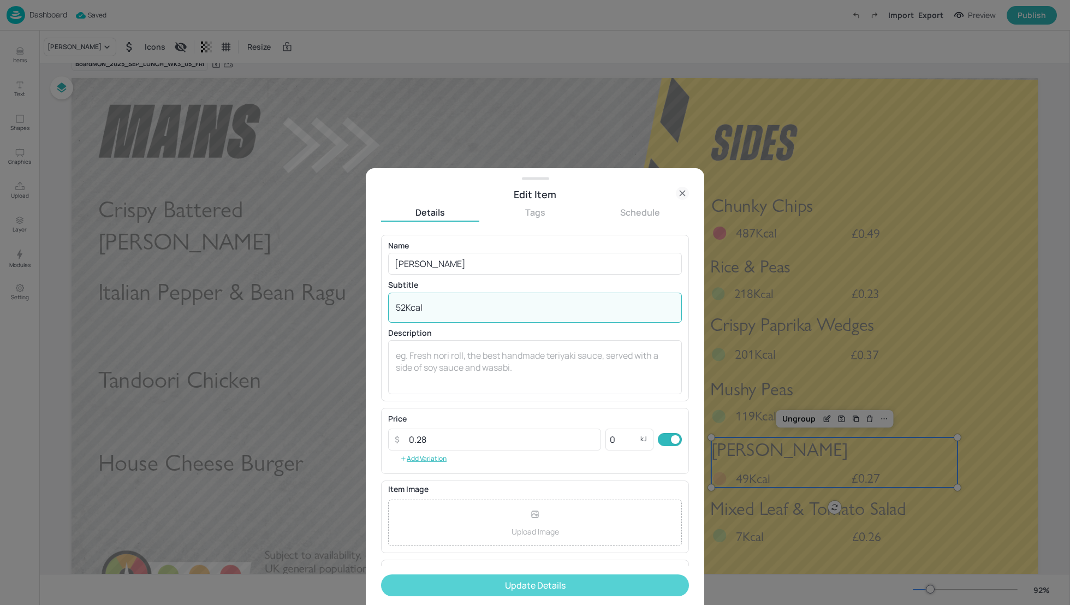
type textarea "52Kcal"
click at [575, 590] on button "Update Details" at bounding box center [535, 585] width 308 height 22
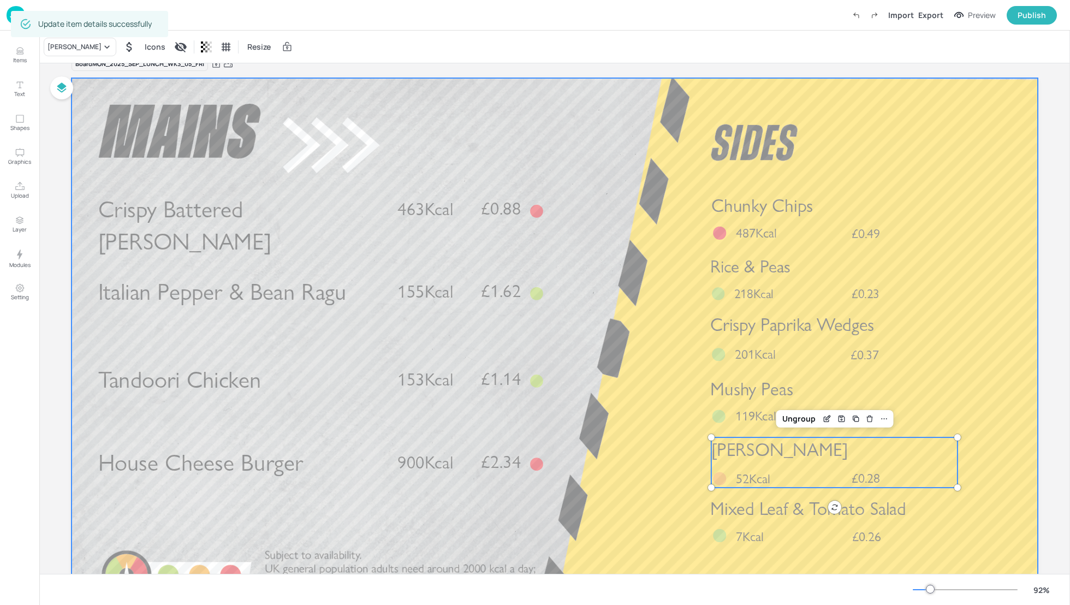
click at [1016, 443] on div at bounding box center [554, 350] width 966 height 544
click at [886, 507] on span "Mixed Leaf & Tomato Salad" at bounding box center [808, 508] width 196 height 22
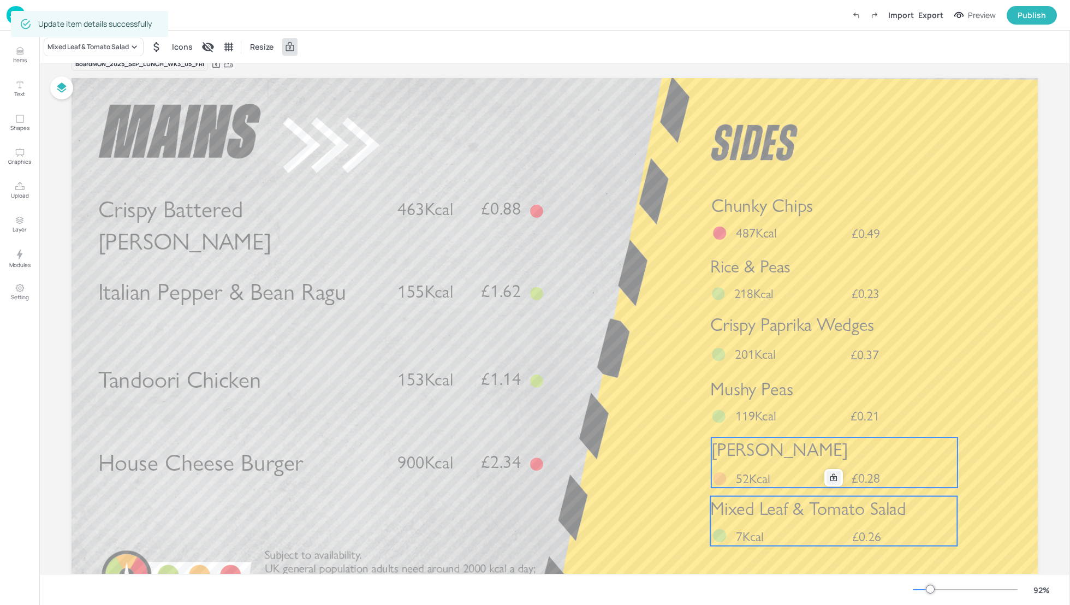
click at [827, 480] on div at bounding box center [833, 477] width 14 height 14
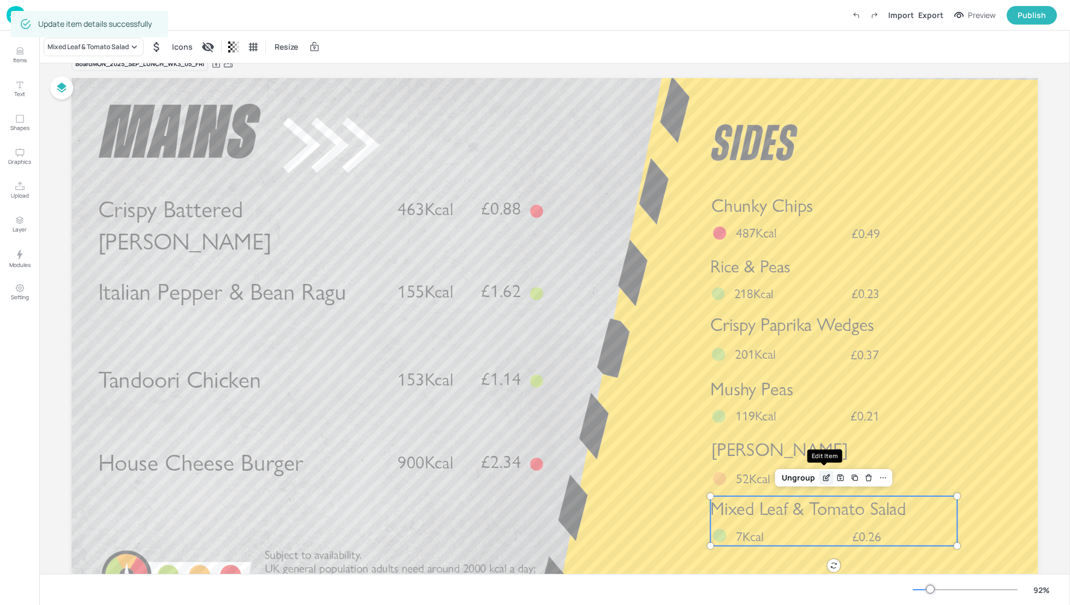
click at [823, 475] on icon "Edit Item" at bounding box center [825, 477] width 5 height 5
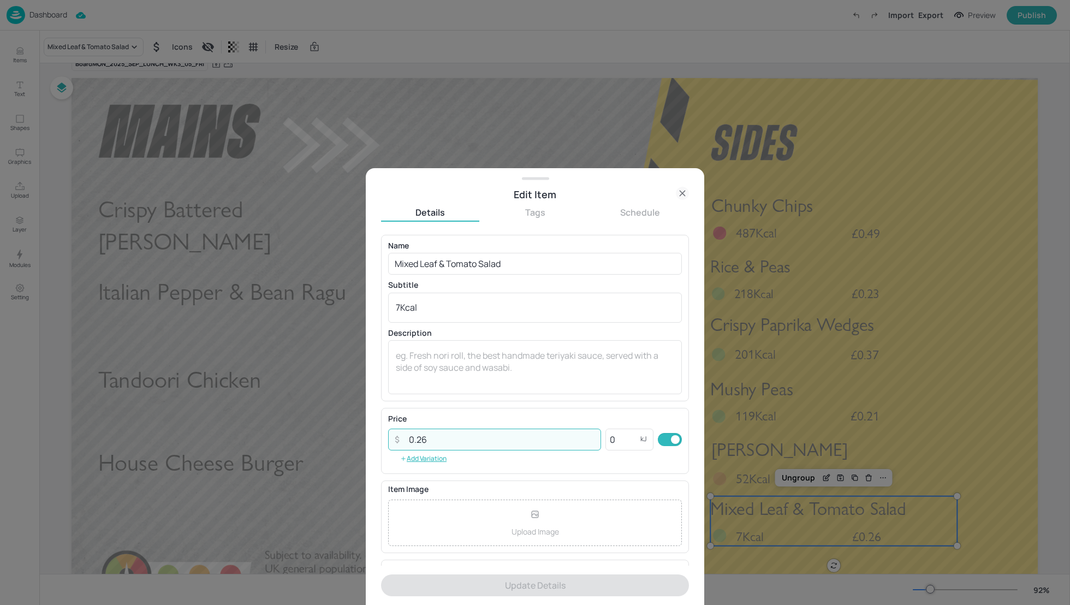
click at [427, 436] on input "0.26" at bounding box center [501, 439] width 199 height 22
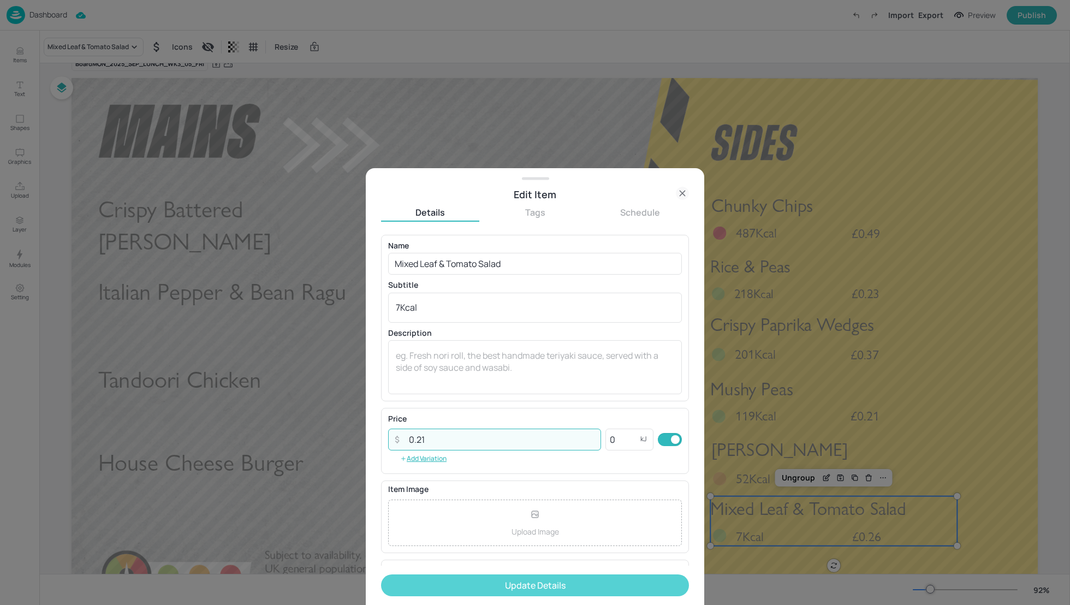
type input "0.21"
click at [572, 585] on button "Update Details" at bounding box center [535, 585] width 308 height 22
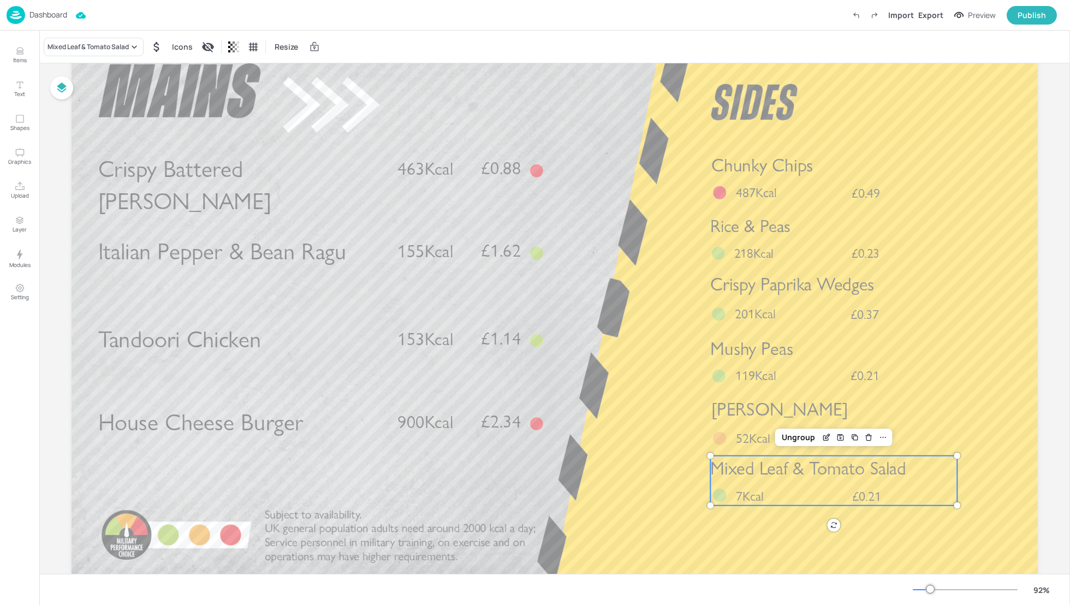
scroll to position [61, 0]
